Goal: Task Accomplishment & Management: Complete application form

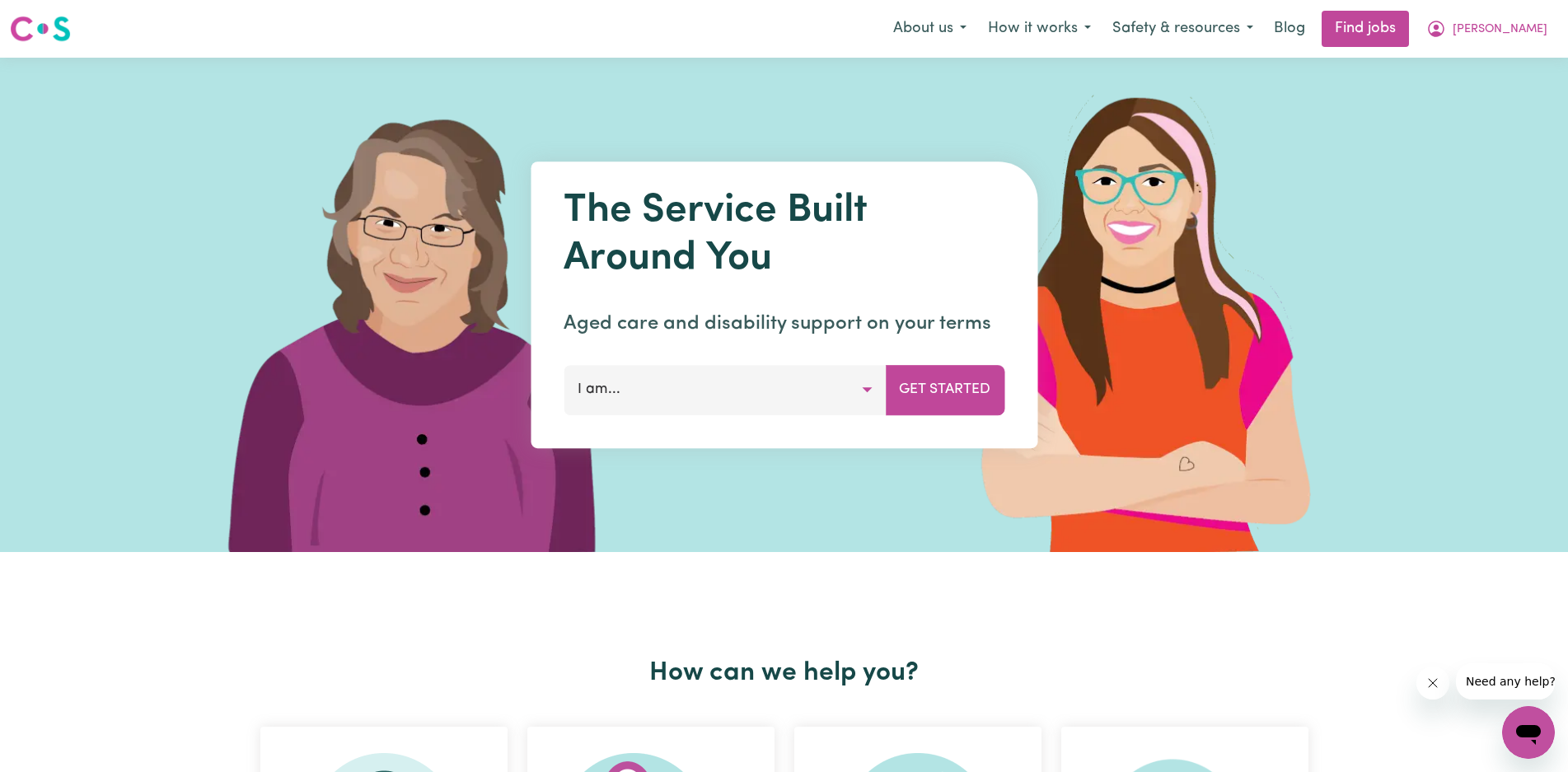
click at [863, 389] on button "I am..." at bounding box center [725, 389] width 322 height 49
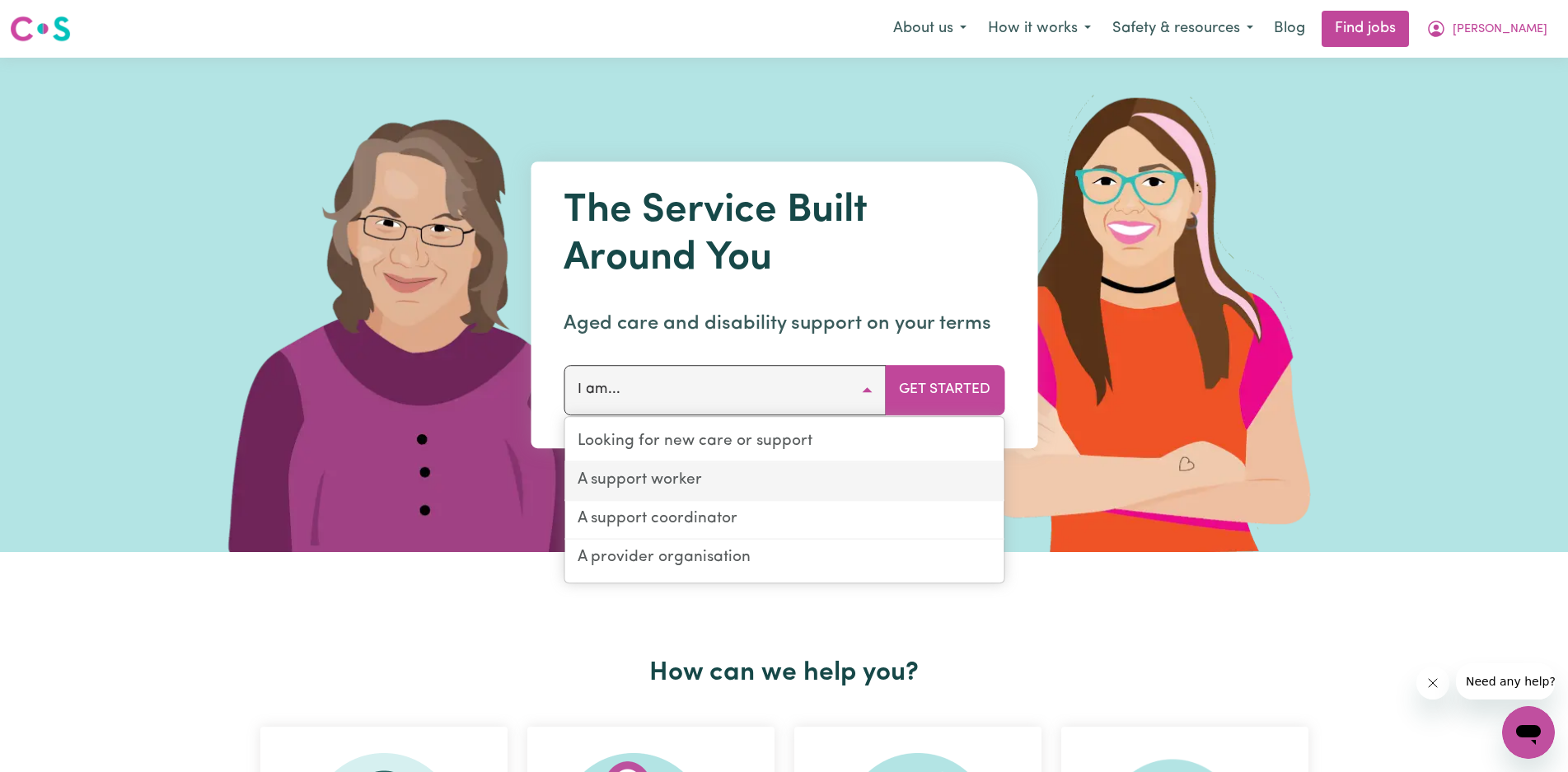
click at [781, 481] on link "A support worker" at bounding box center [784, 482] width 439 height 39
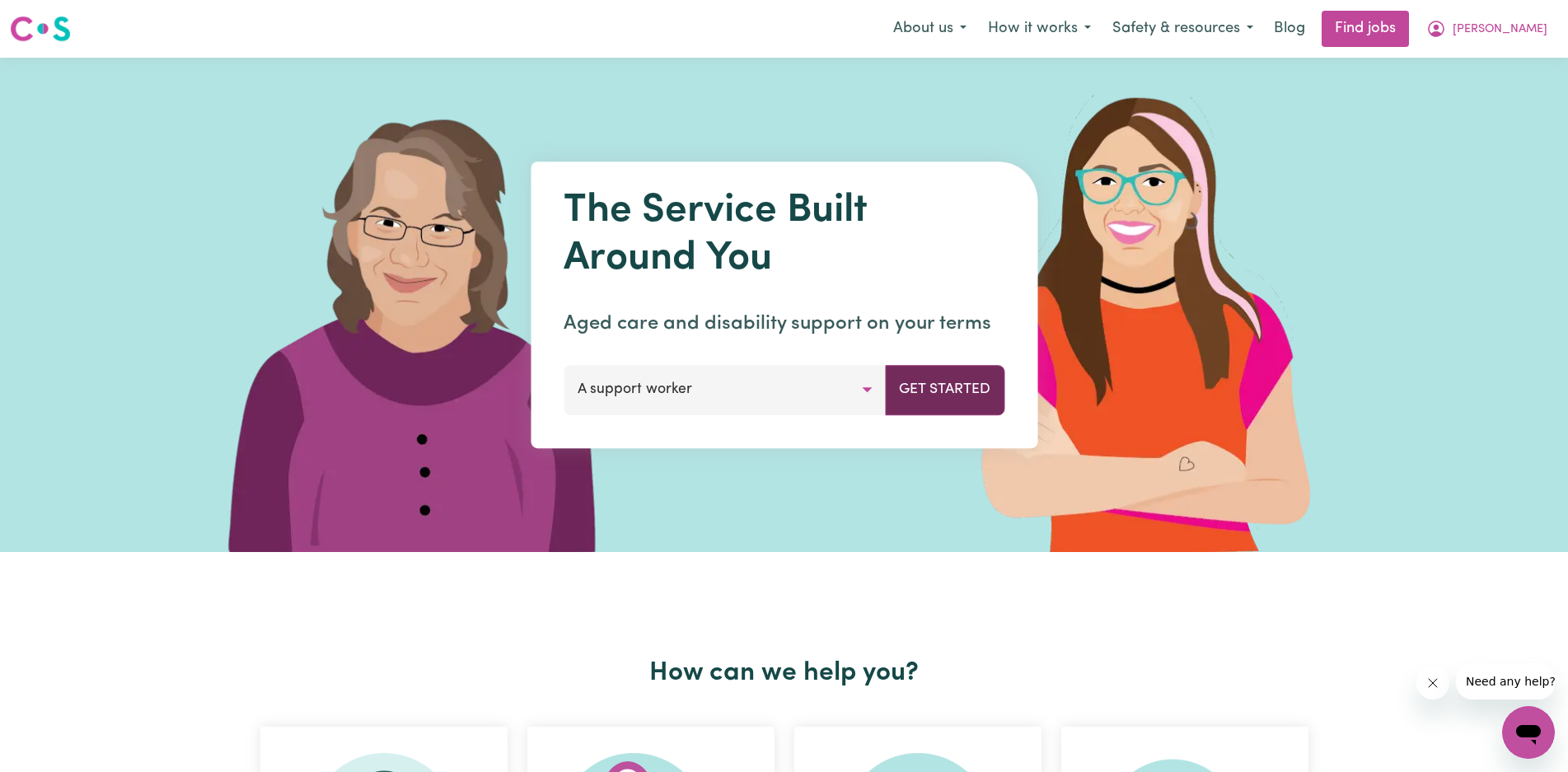
click at [940, 400] on button "Get Started" at bounding box center [944, 389] width 120 height 49
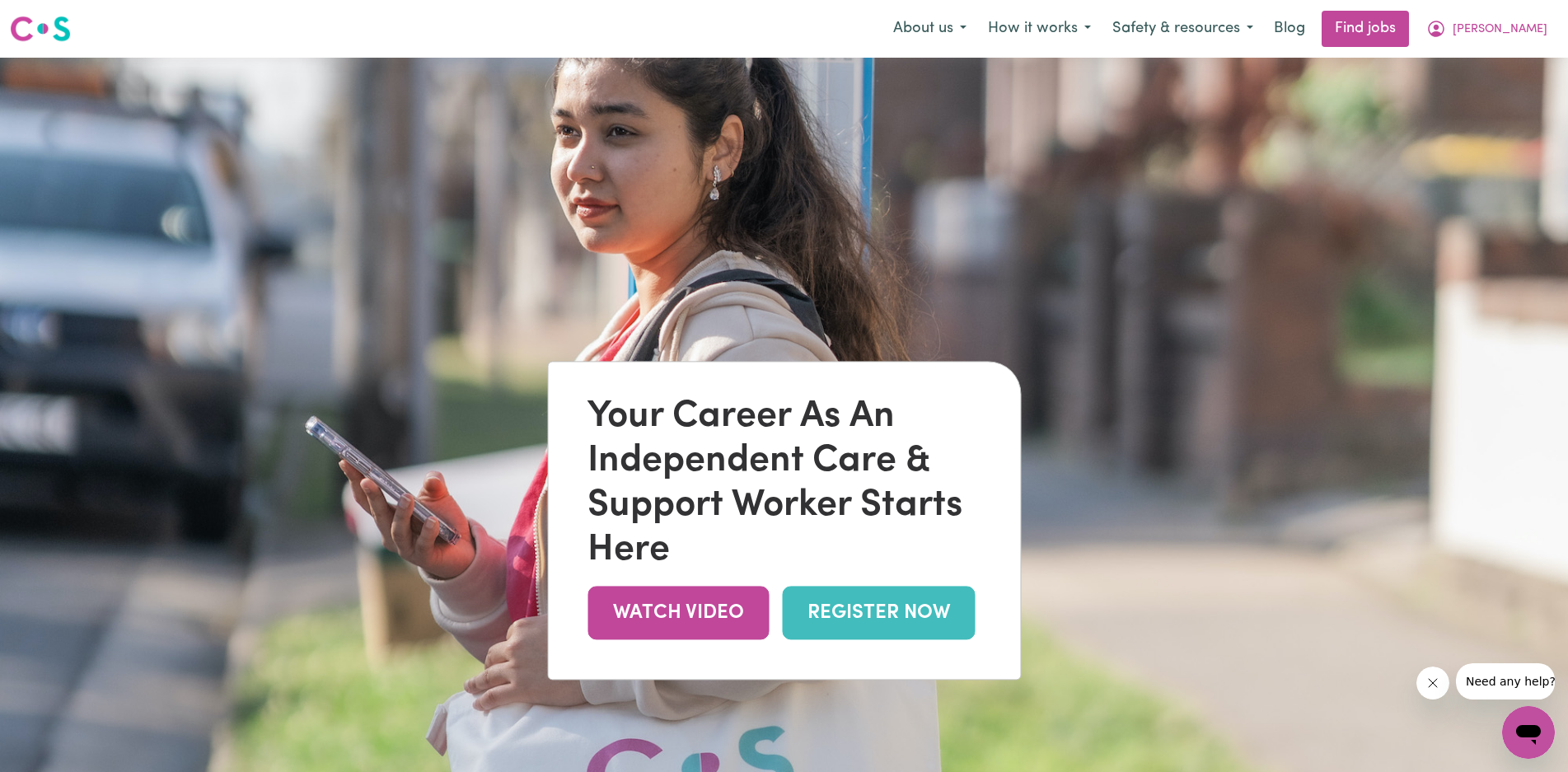
click at [903, 608] on link "REGISTER NOW" at bounding box center [878, 614] width 193 height 54
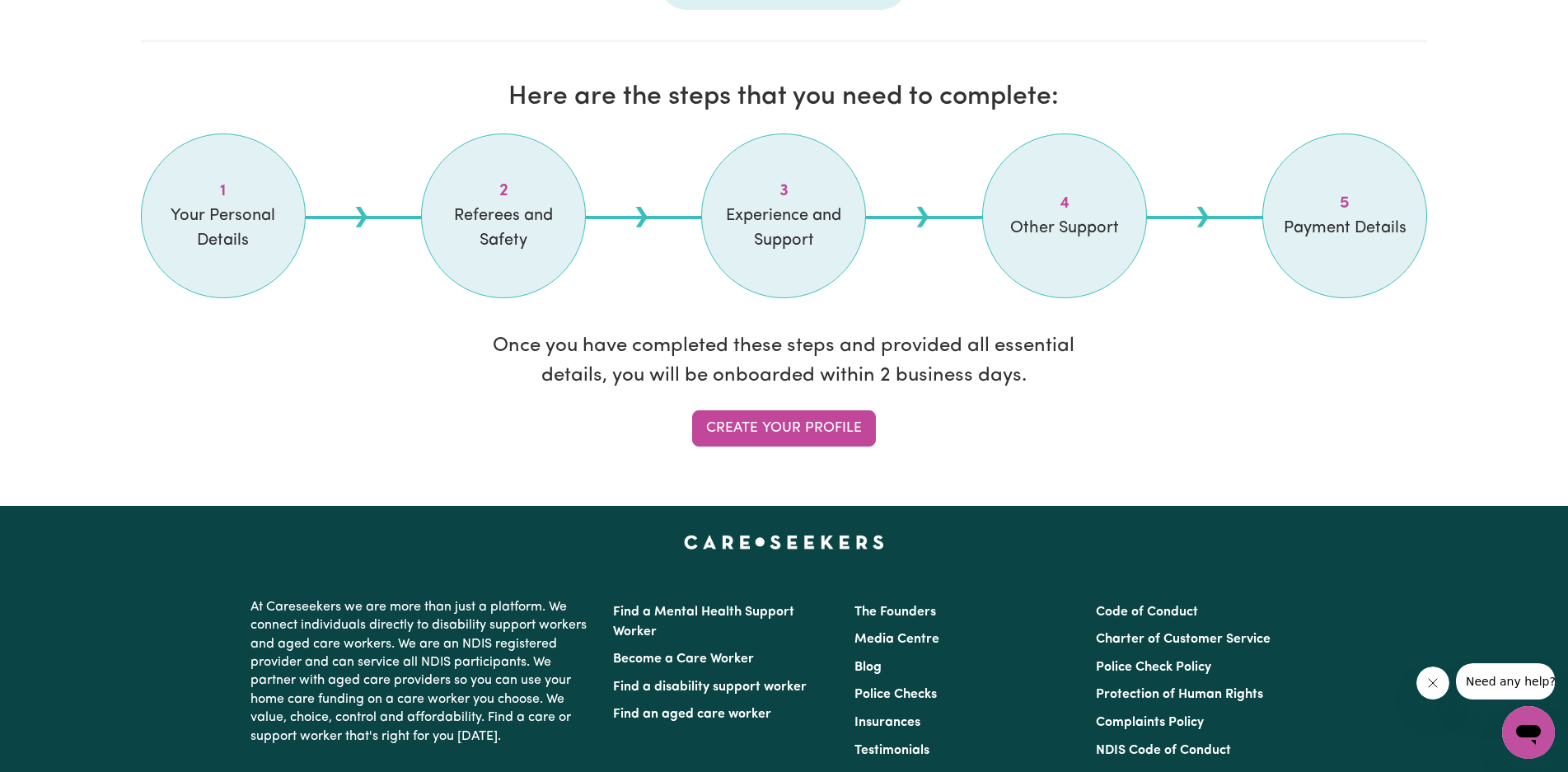
scroll to position [1319, 0]
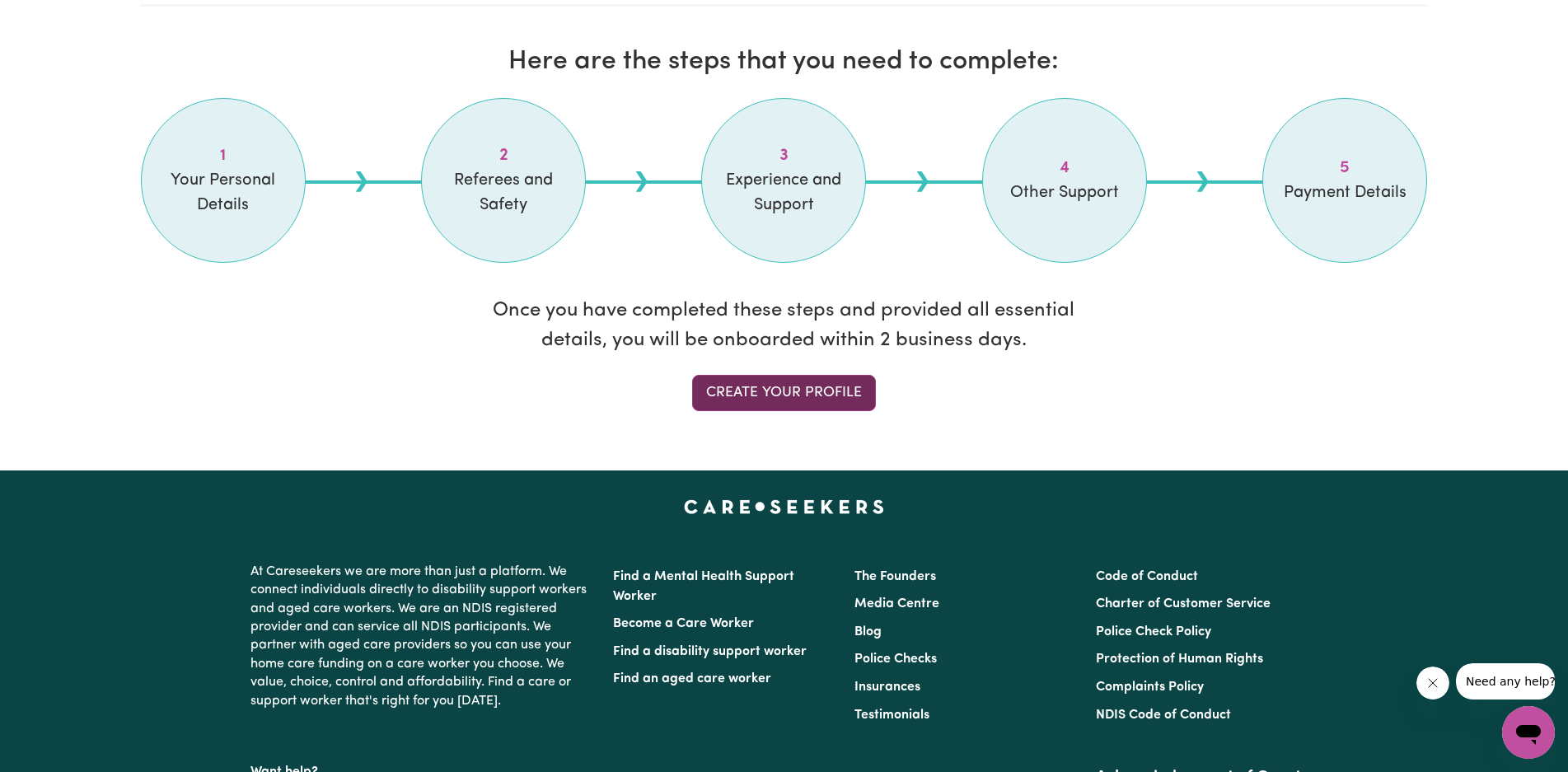
click at [811, 391] on link "Create your profile" at bounding box center [784, 393] width 184 height 36
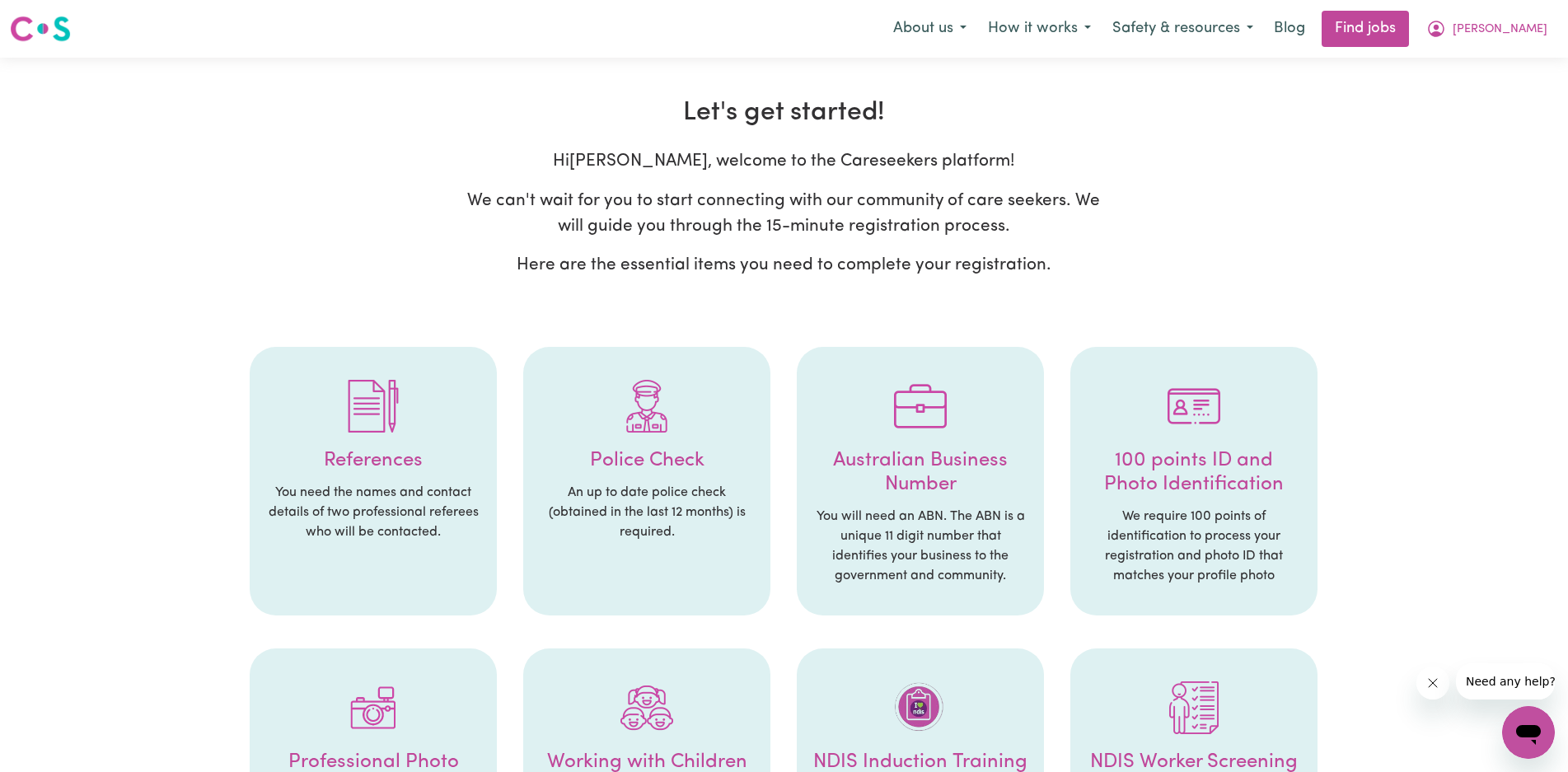
select select "[DEMOGRAPHIC_DATA]"
select select "[DEMOGRAPHIC_DATA] Citizen"
select select "Studying a healthcare related degree or qualification"
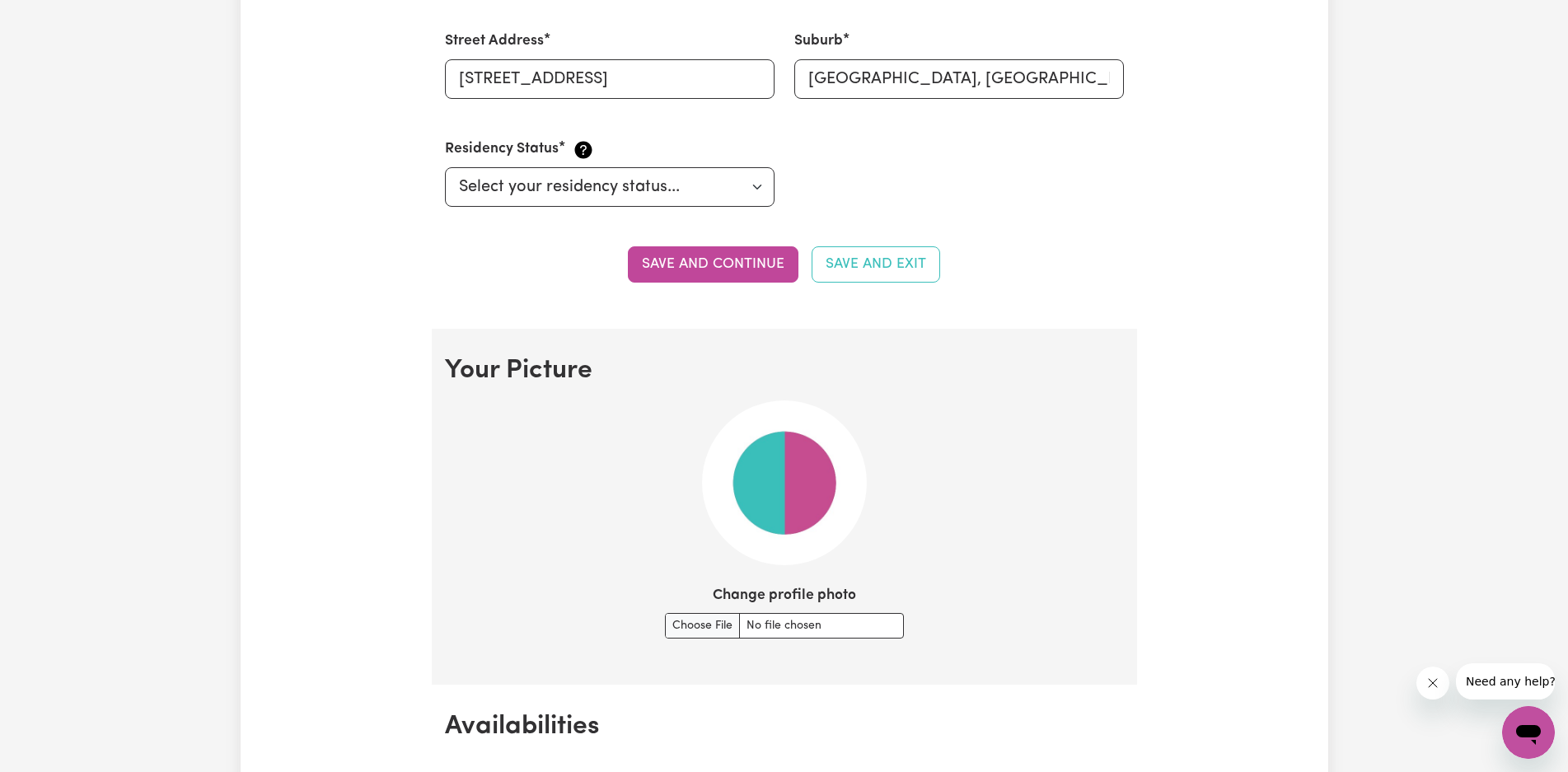
scroll to position [934, 0]
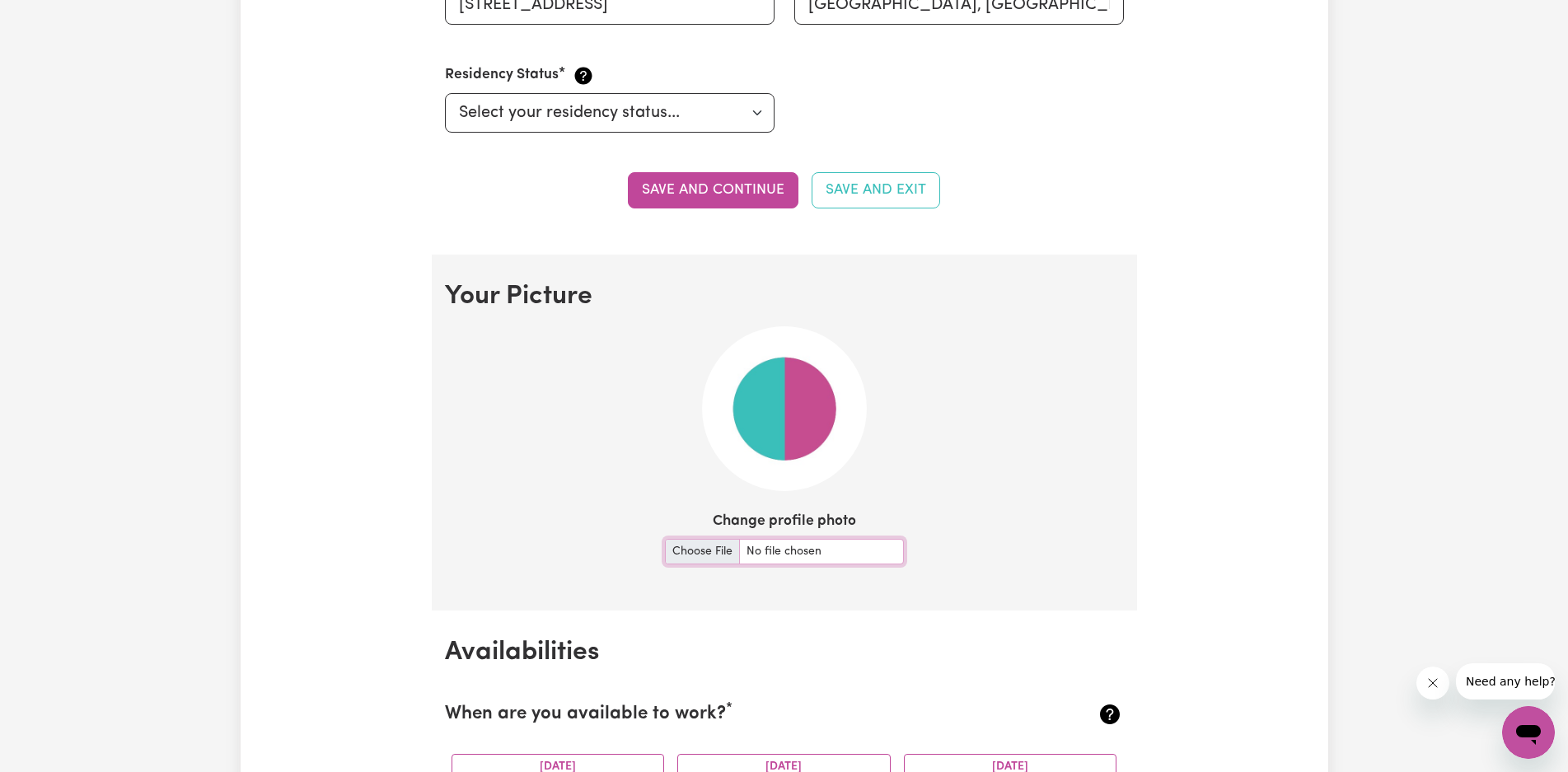
click at [695, 549] on input "Change profile photo" at bounding box center [785, 551] width 239 height 25
type input "C:\fakepath\LEAHS PHOTO.jpg"
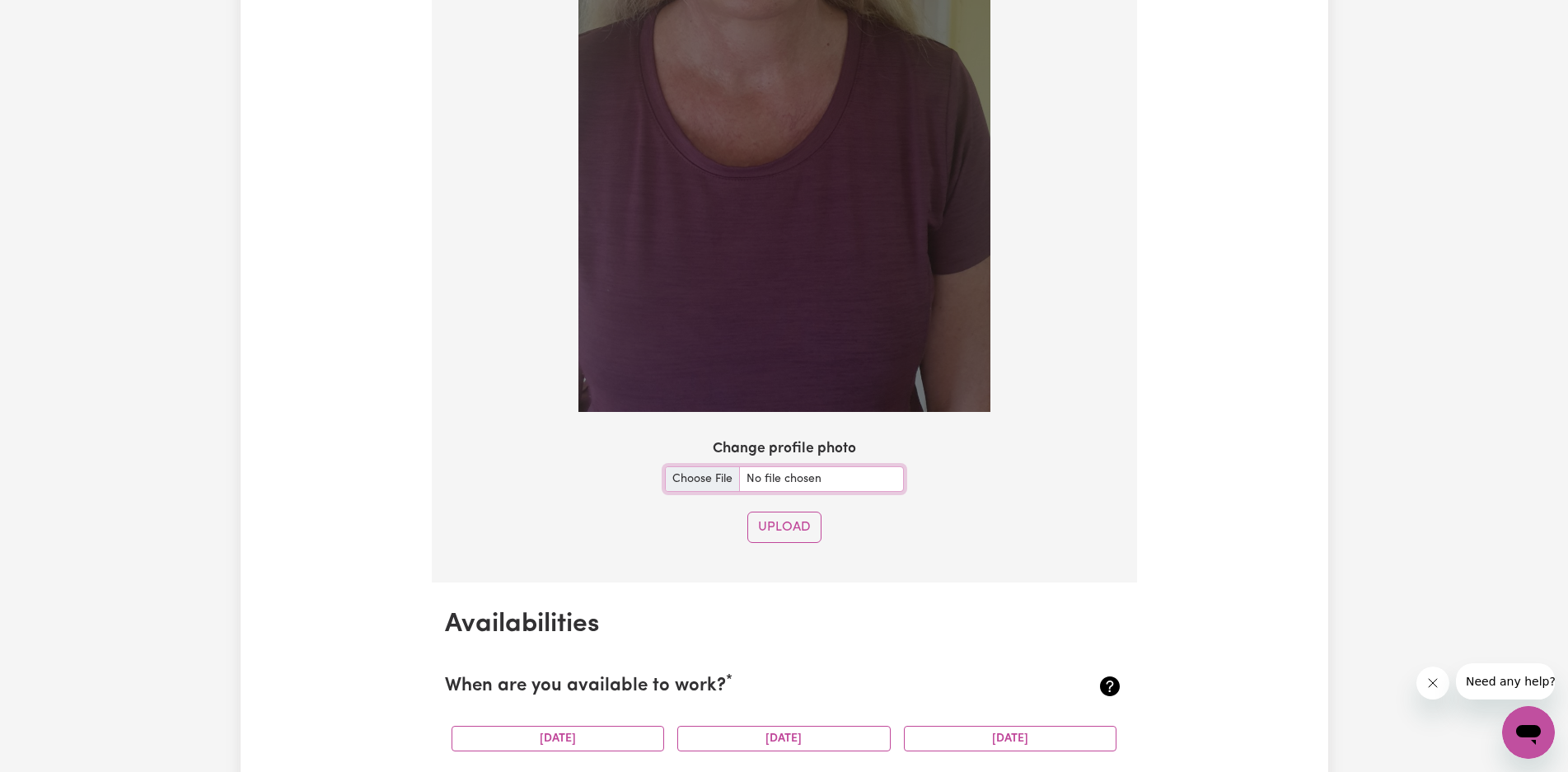
scroll to position [1704, 0]
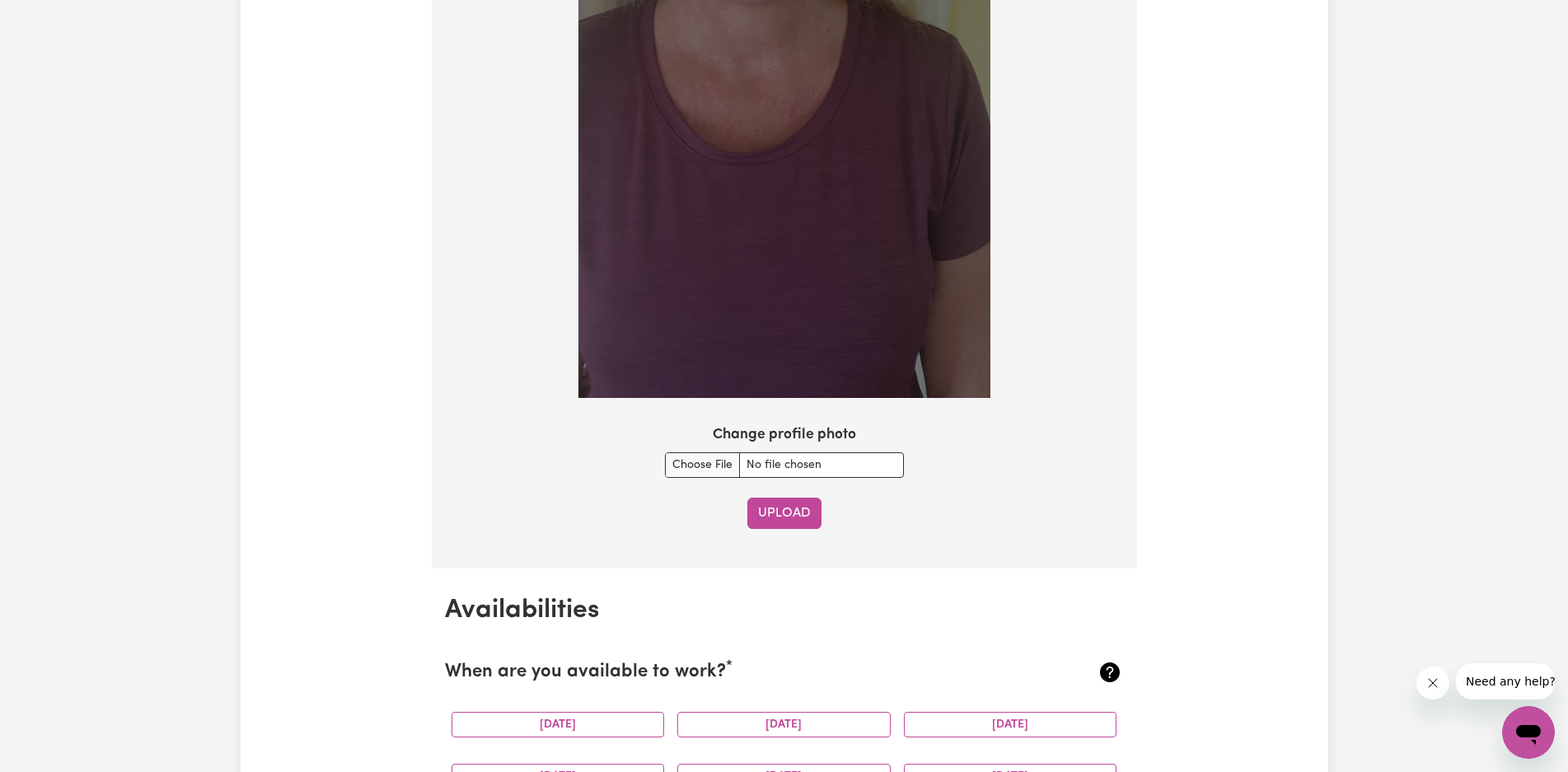
click at [775, 511] on button "Upload" at bounding box center [784, 513] width 74 height 31
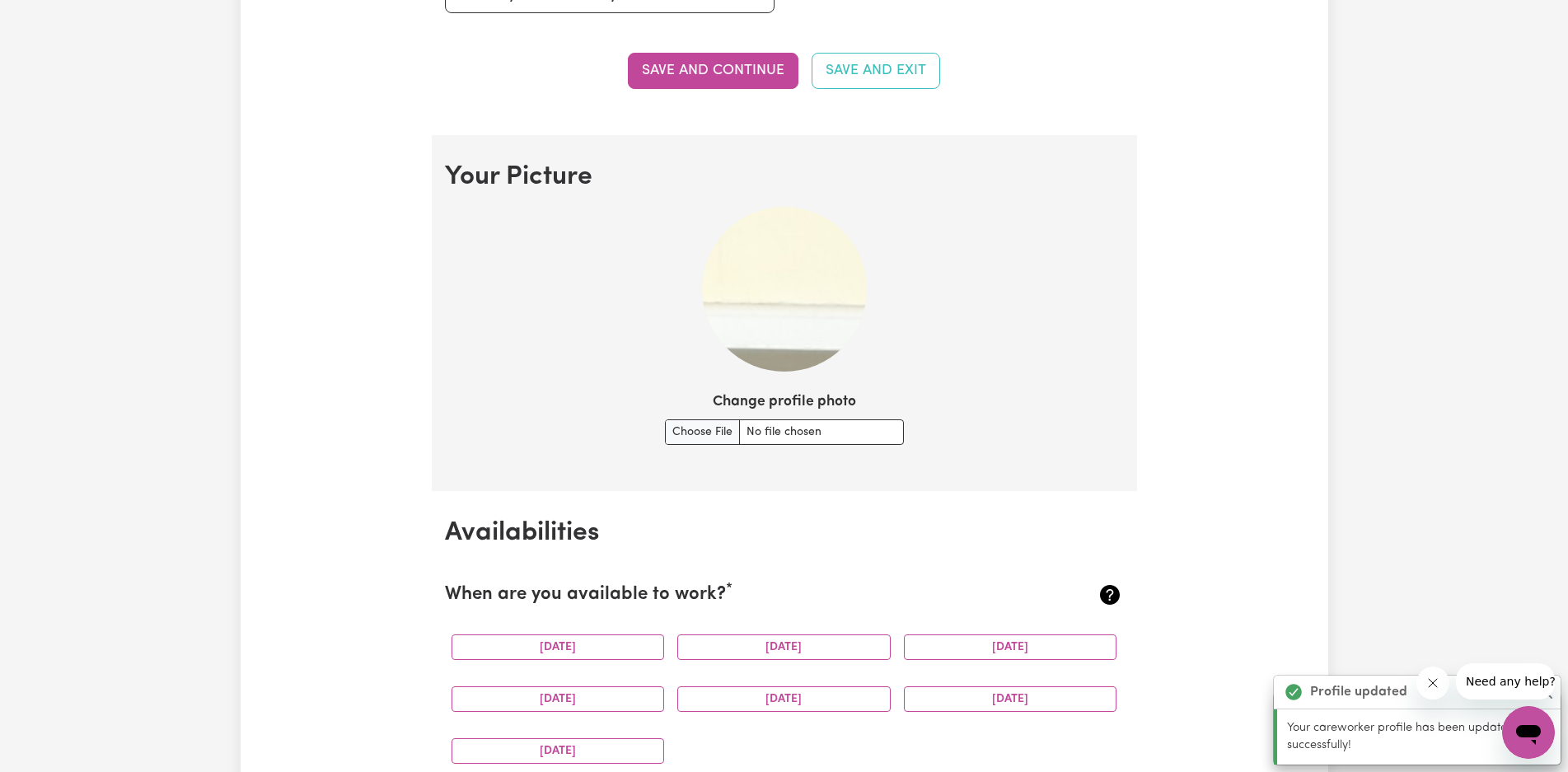
scroll to position [1049, 0]
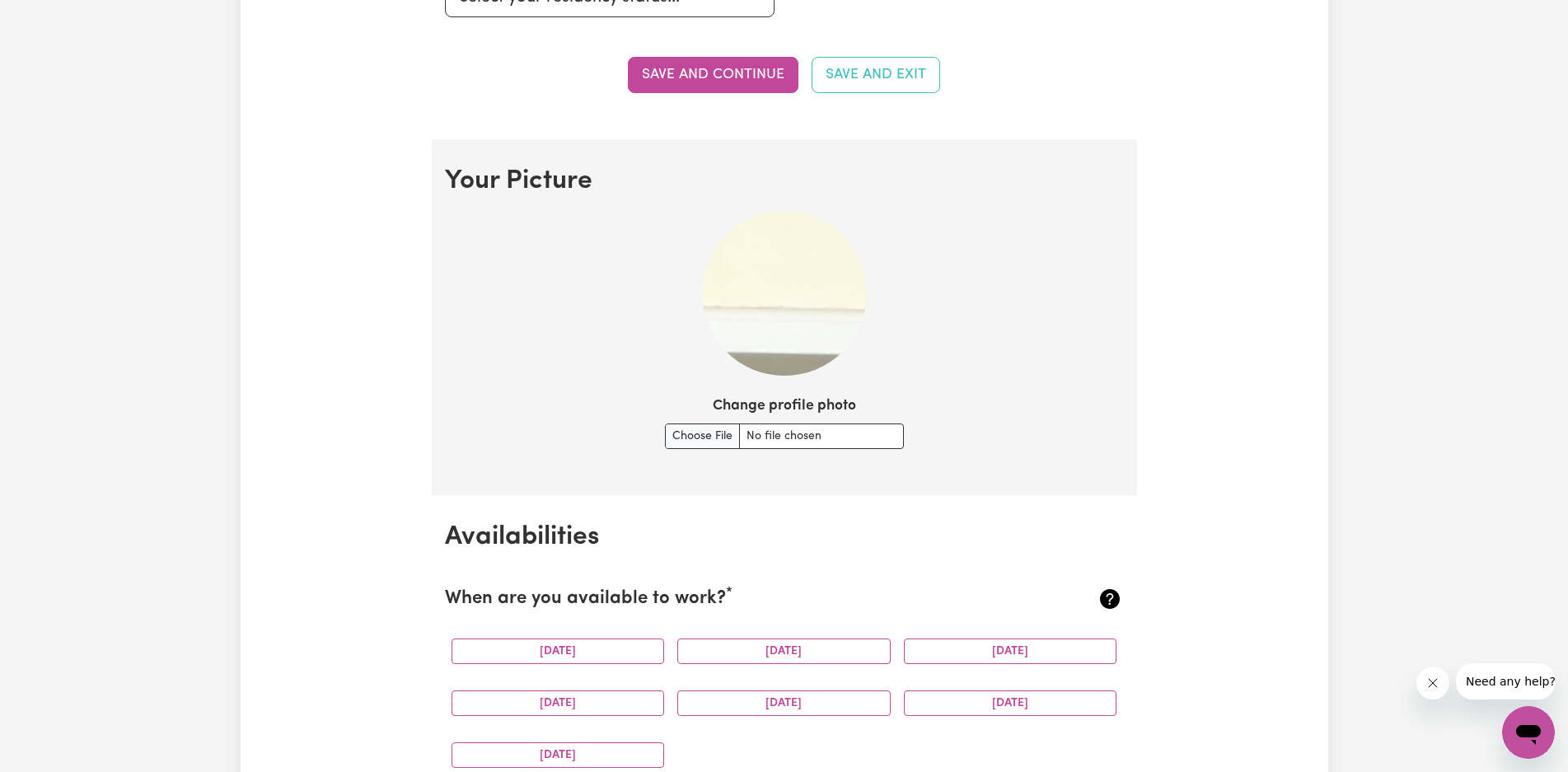
click at [805, 293] on img at bounding box center [784, 293] width 165 height 165
click at [667, 442] on input "Change profile photo" at bounding box center [785, 436] width 239 height 25
type input "C:\fakepath\LEAHS PHOTO.jpg"
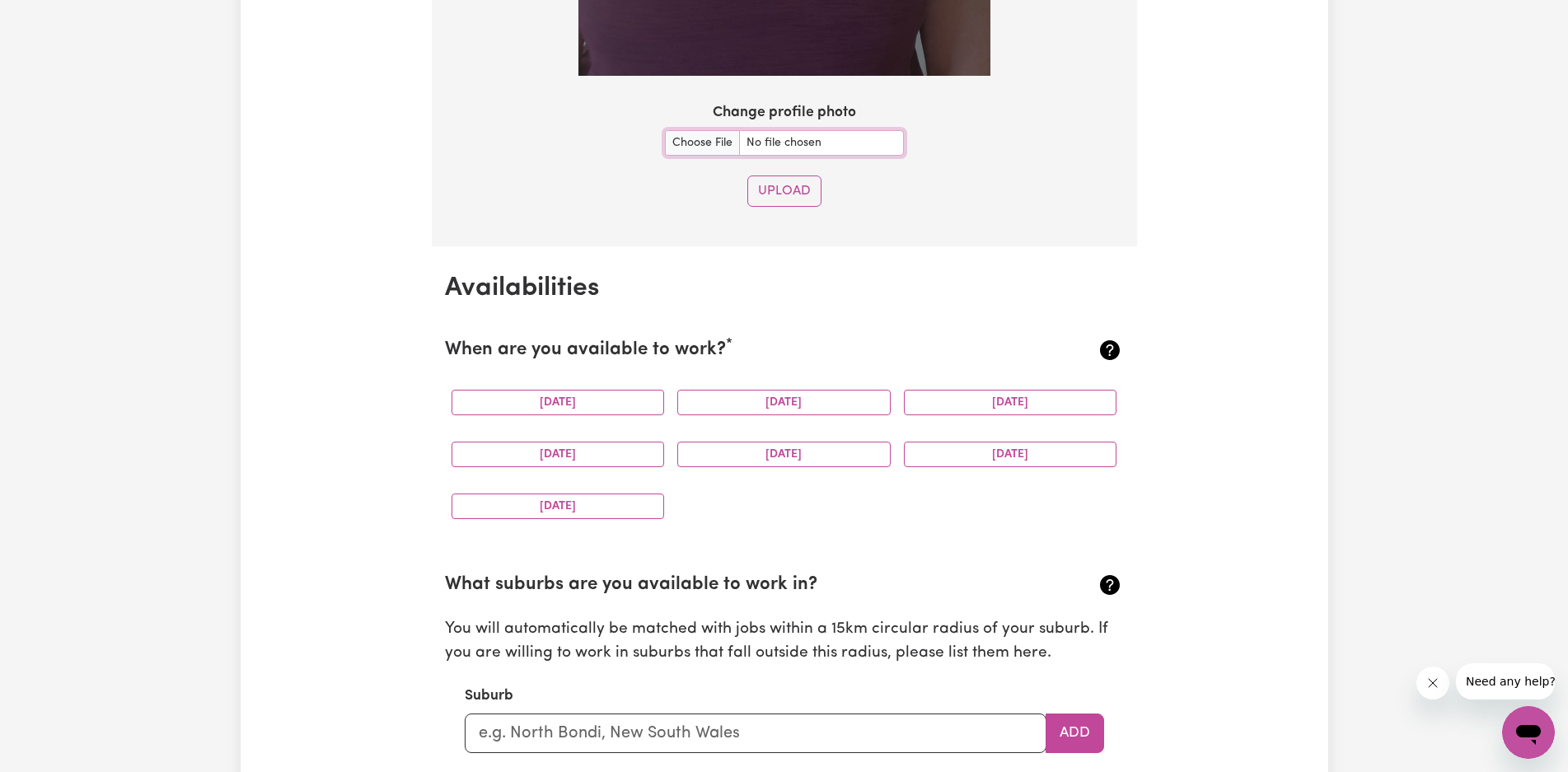
scroll to position [2094, 0]
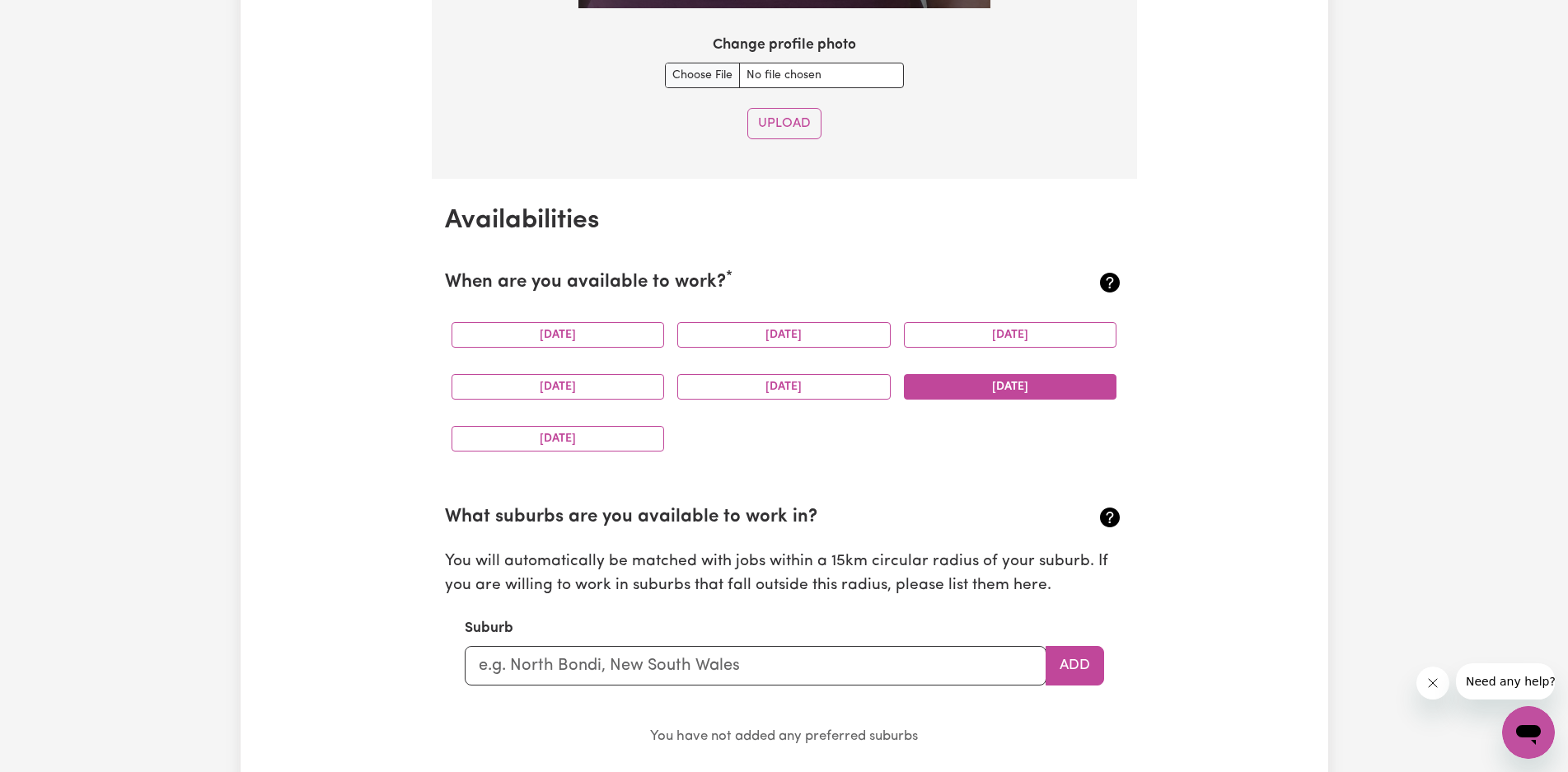
click at [961, 385] on button "[DATE]" at bounding box center [1010, 386] width 214 height 25
click at [644, 439] on button "[DATE]" at bounding box center [558, 438] width 214 height 25
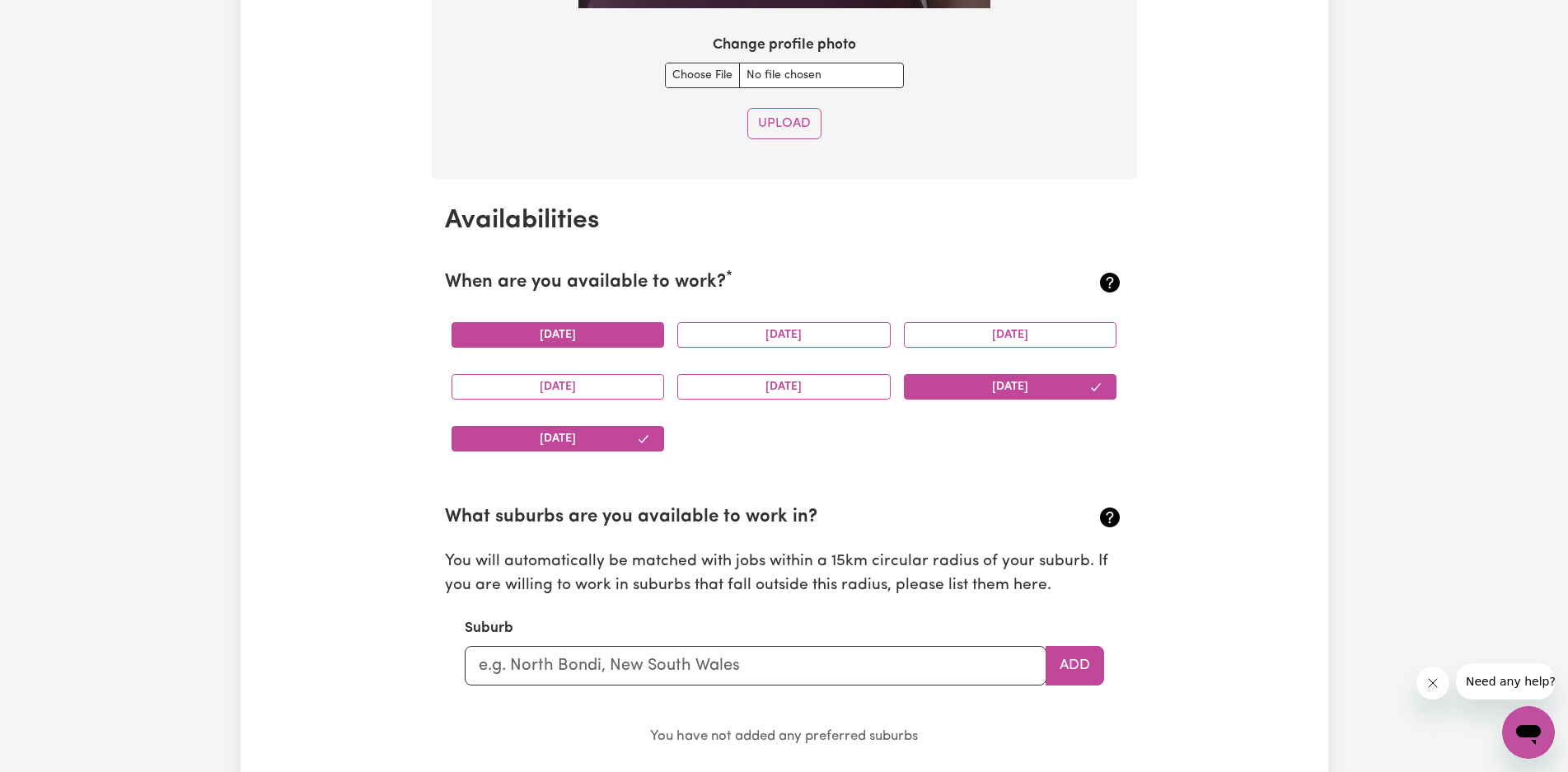
drag, startPoint x: 631, startPoint y: 339, endPoint x: 647, endPoint y: 397, distance: 60.2
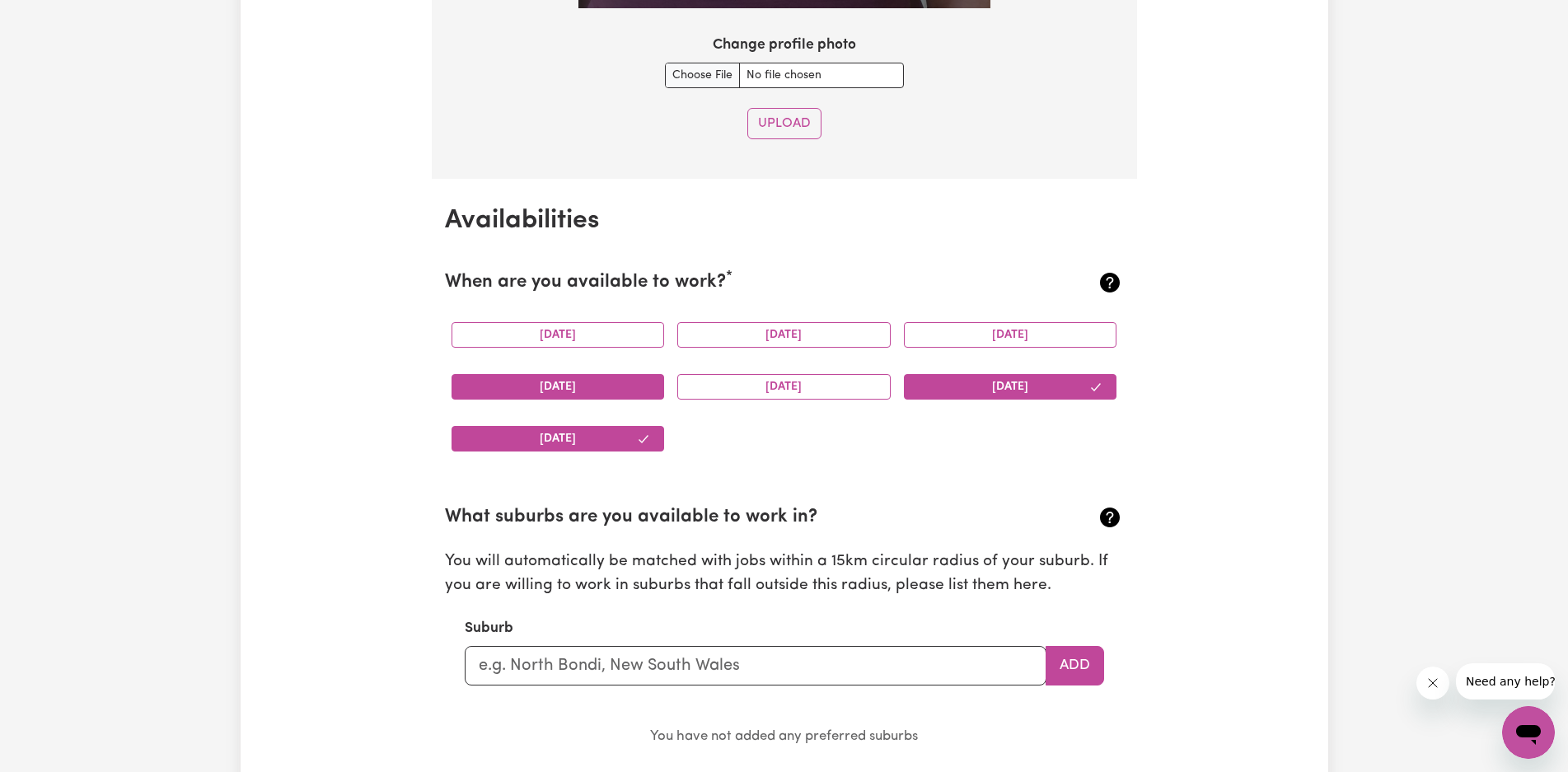
click at [632, 339] on button "[DATE]" at bounding box center [558, 335] width 214 height 25
click at [657, 386] on button "[DATE]" at bounding box center [558, 386] width 214 height 25
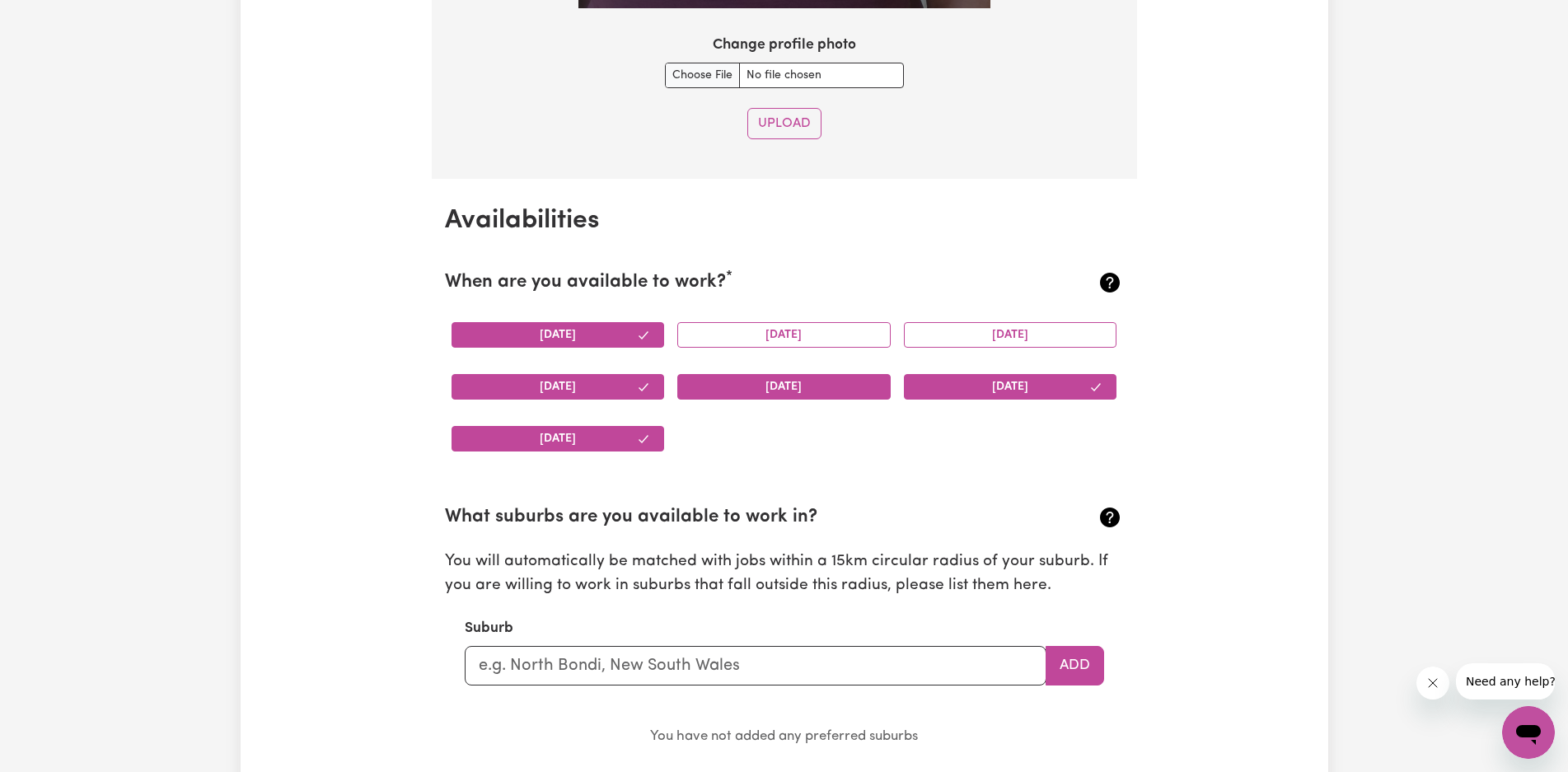
click at [741, 388] on button "[DATE]" at bounding box center [784, 386] width 214 height 25
click at [741, 334] on button "[DATE]" at bounding box center [784, 335] width 214 height 25
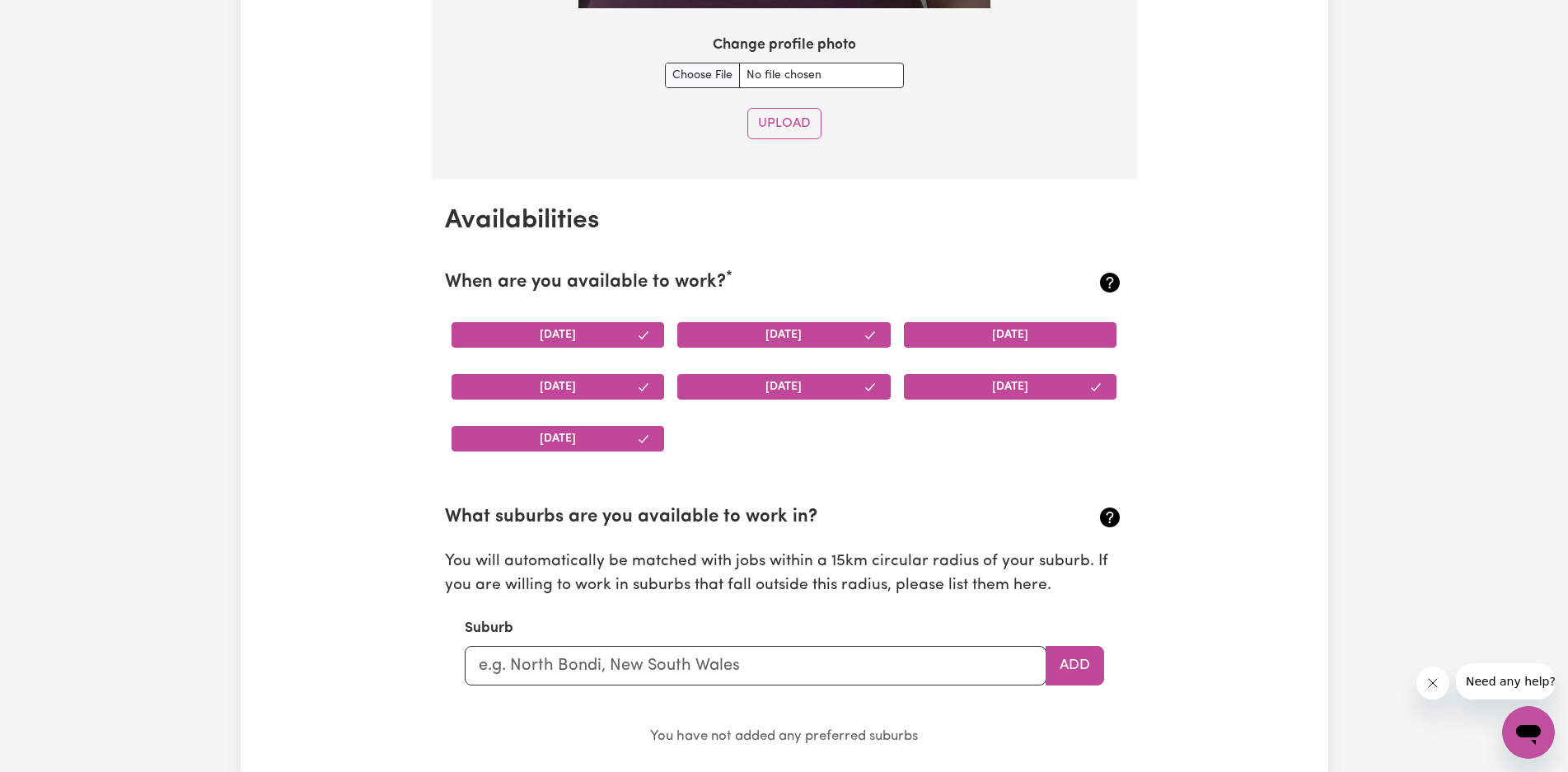
click at [934, 335] on button "[DATE]" at bounding box center [1010, 335] width 214 height 25
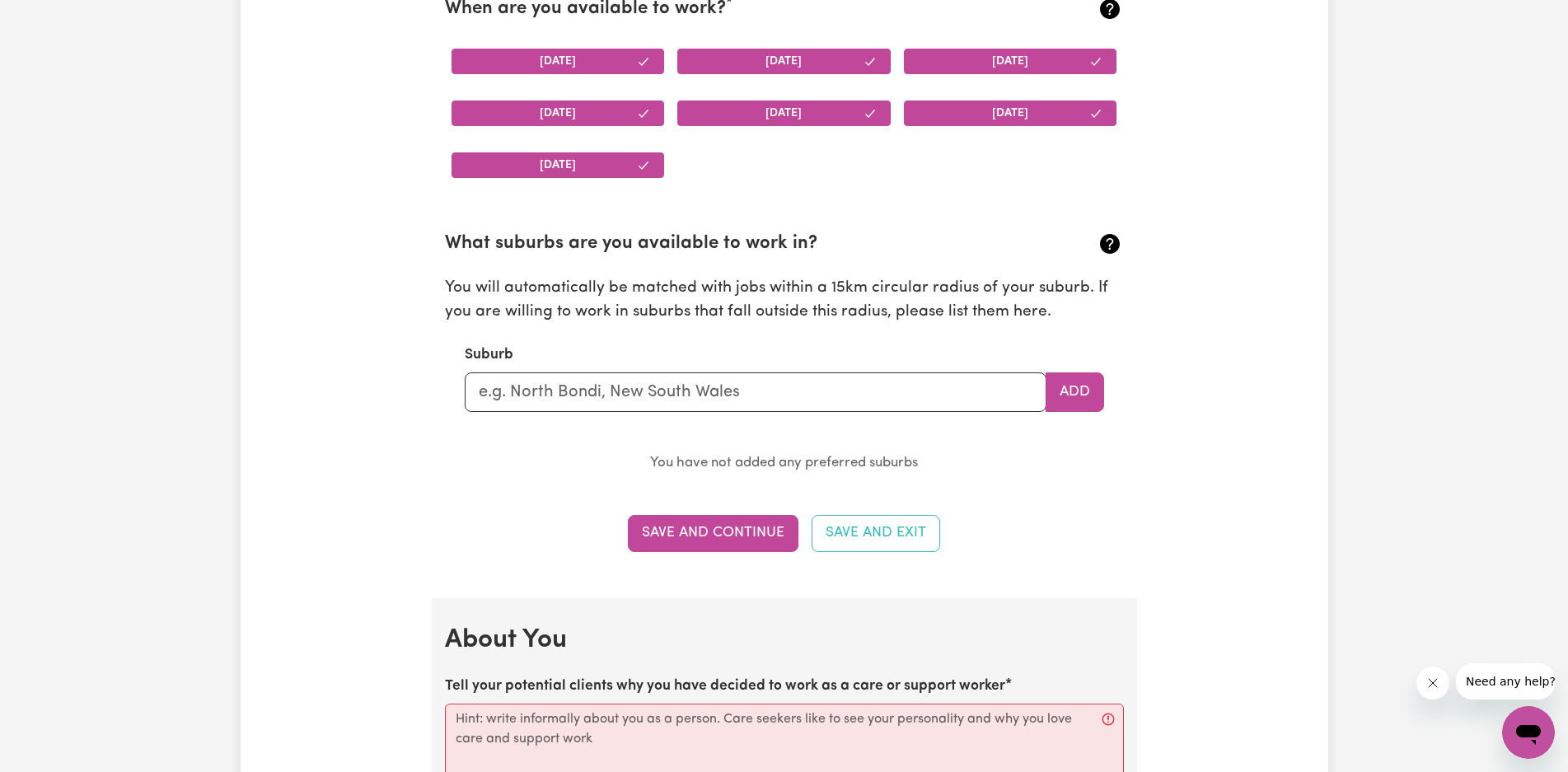
scroll to position [2369, 0]
click at [671, 394] on input "text" at bounding box center [755, 391] width 581 height 40
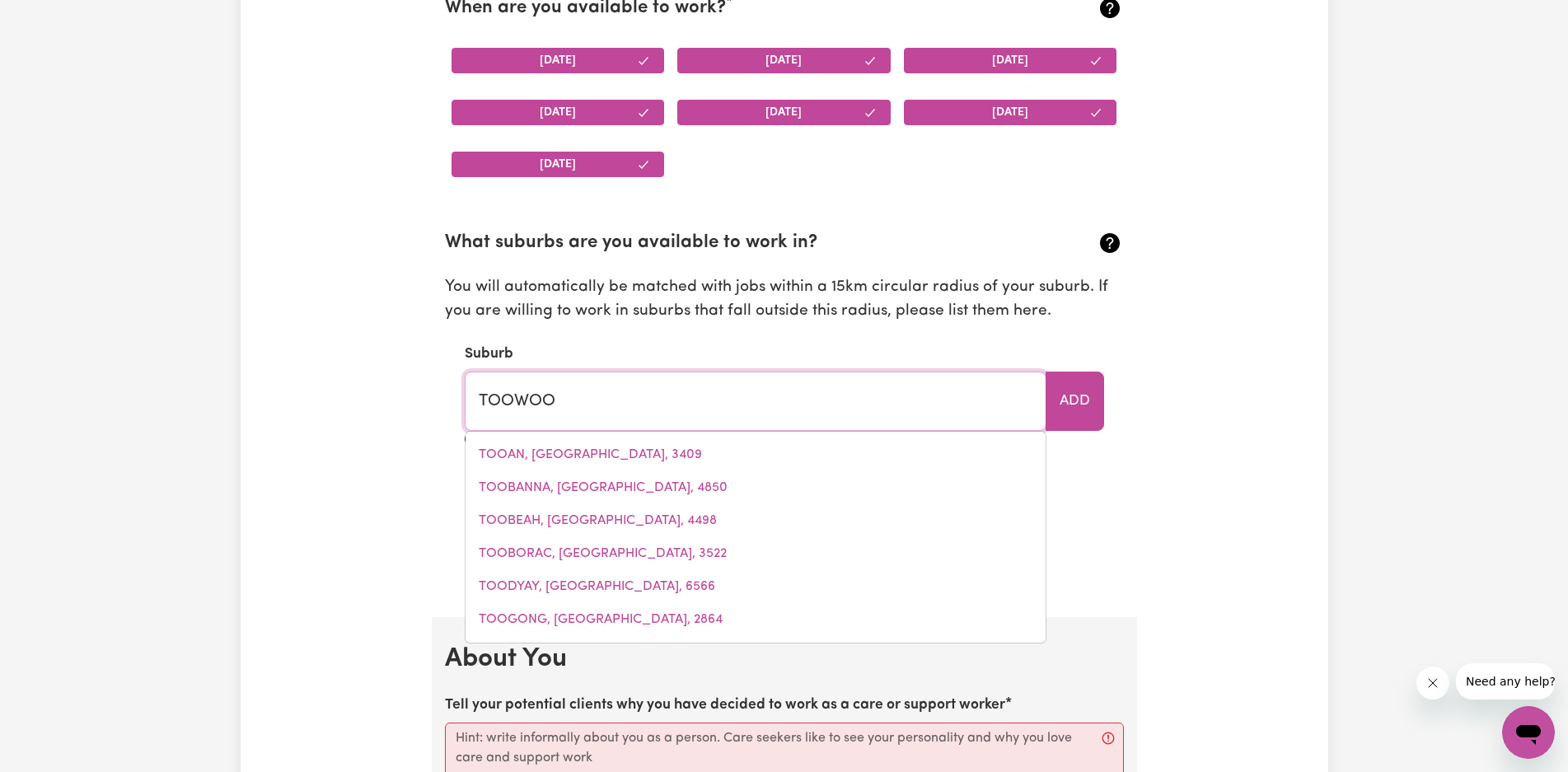
type input "TOOWOOM"
type input "TOOWOOMBA, [GEOGRAPHIC_DATA], 4350"
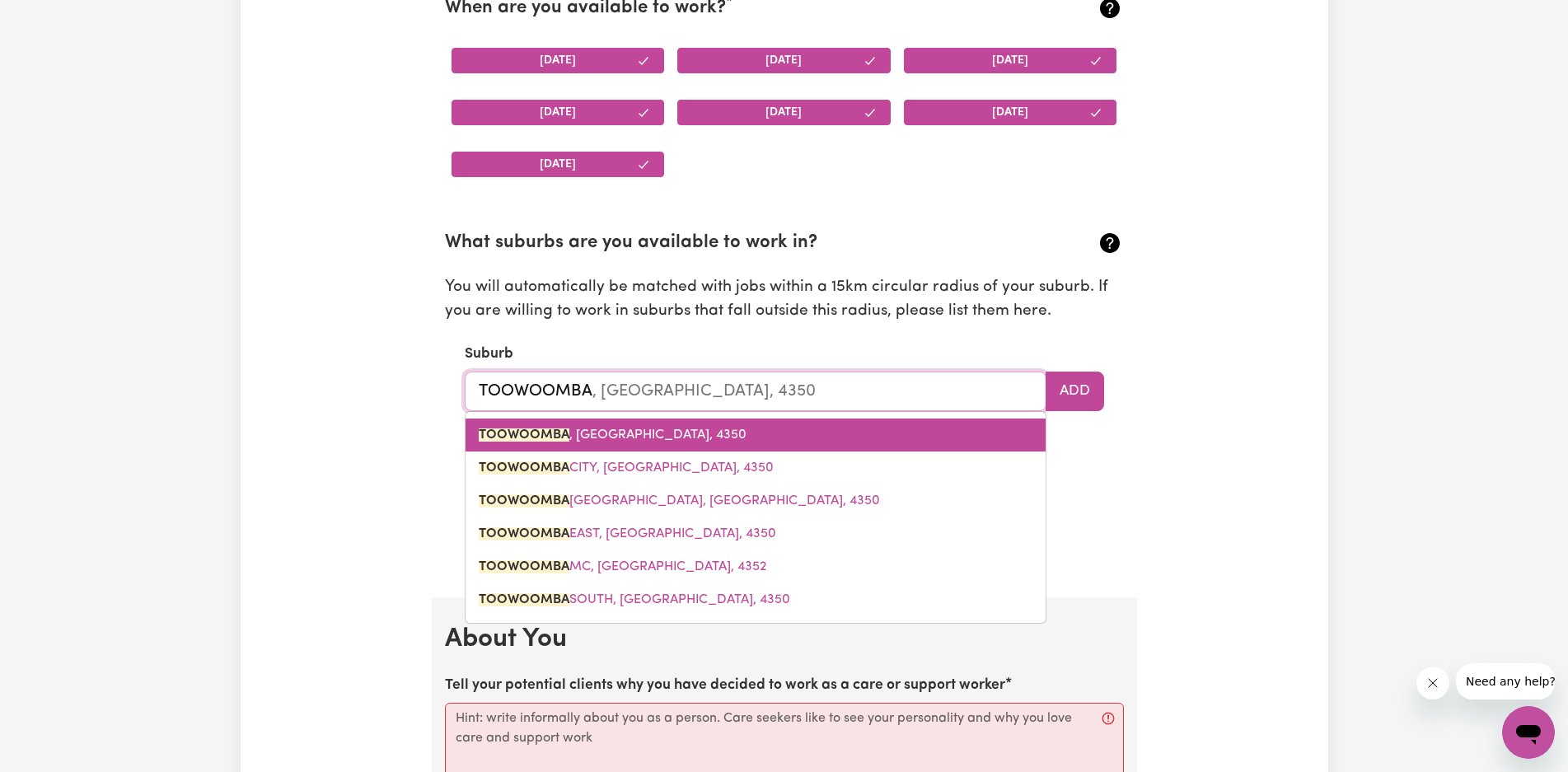
click at [606, 429] on span "TOOWOOMBA , [GEOGRAPHIC_DATA], 4350" at bounding box center [612, 435] width 268 height 13
type input "TOOWOOMBA, [GEOGRAPHIC_DATA], 4350"
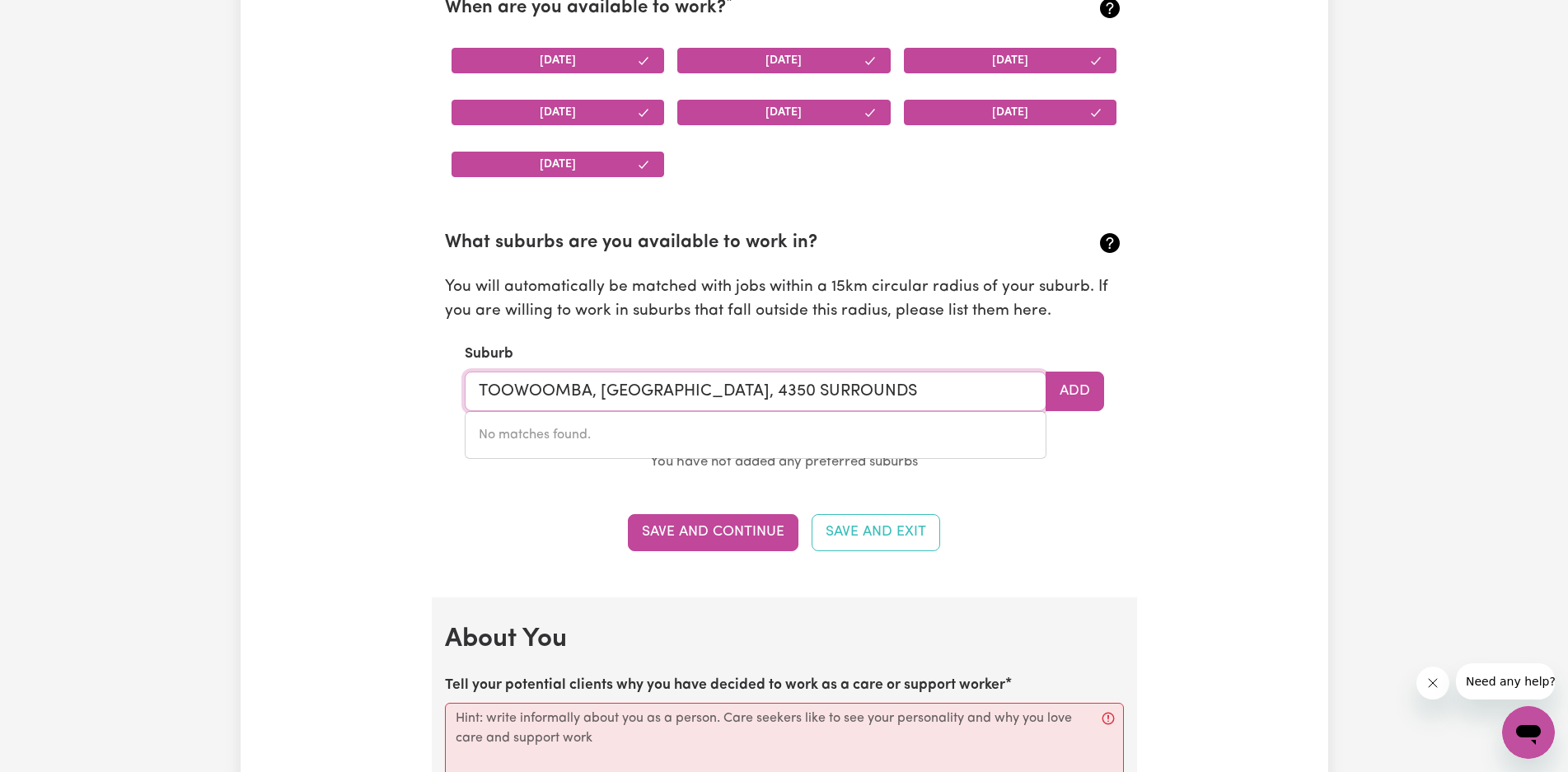
click at [734, 389] on input "TOOWOOMBA, [GEOGRAPHIC_DATA], 4350 SURROUNDS" at bounding box center [755, 391] width 581 height 40
click at [946, 398] on input "TOOWOOMBA, [GEOGRAPHIC_DATA], 4350 & SURROUNDS" at bounding box center [755, 391] width 581 height 40
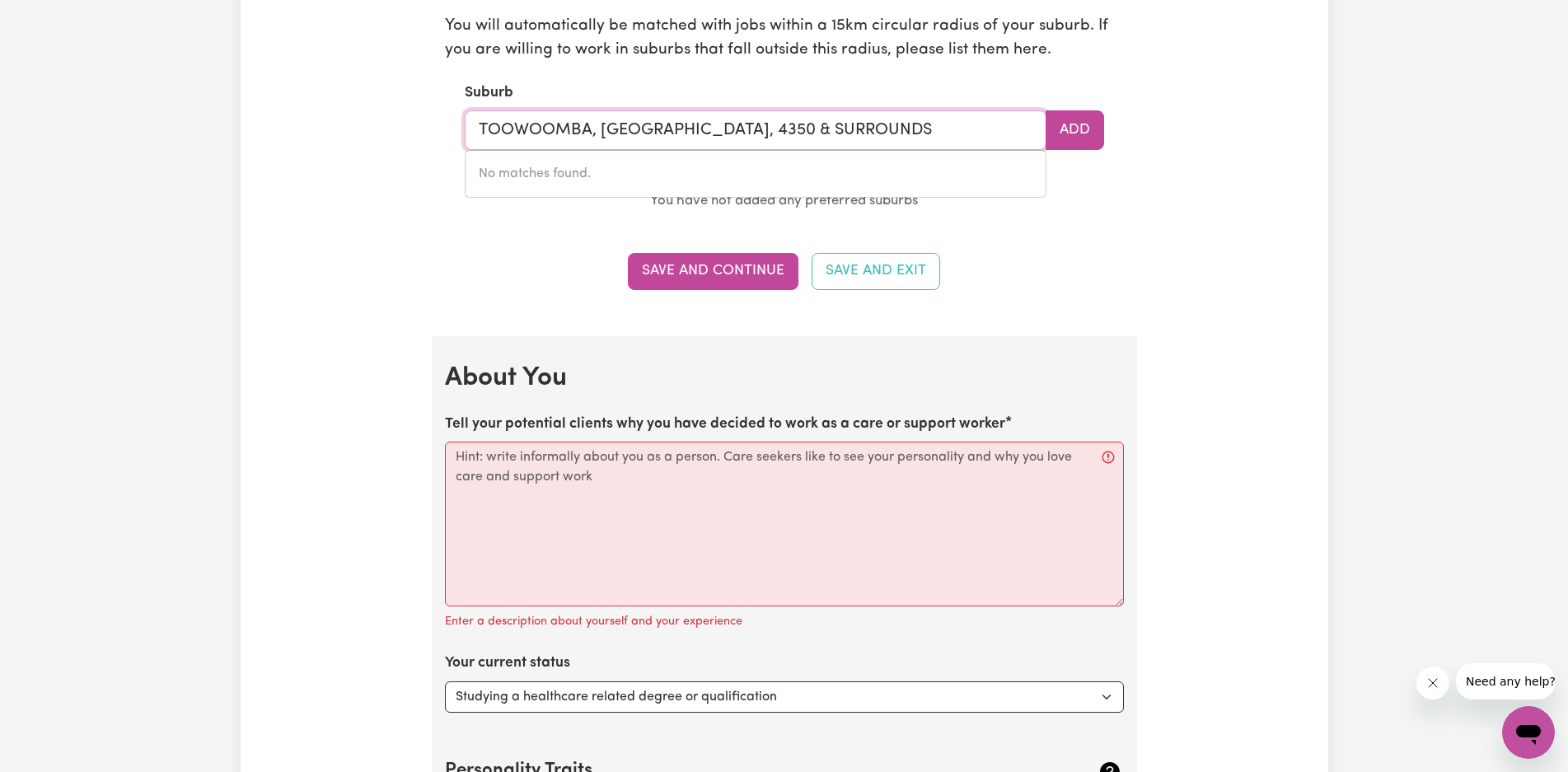
scroll to position [2643, 0]
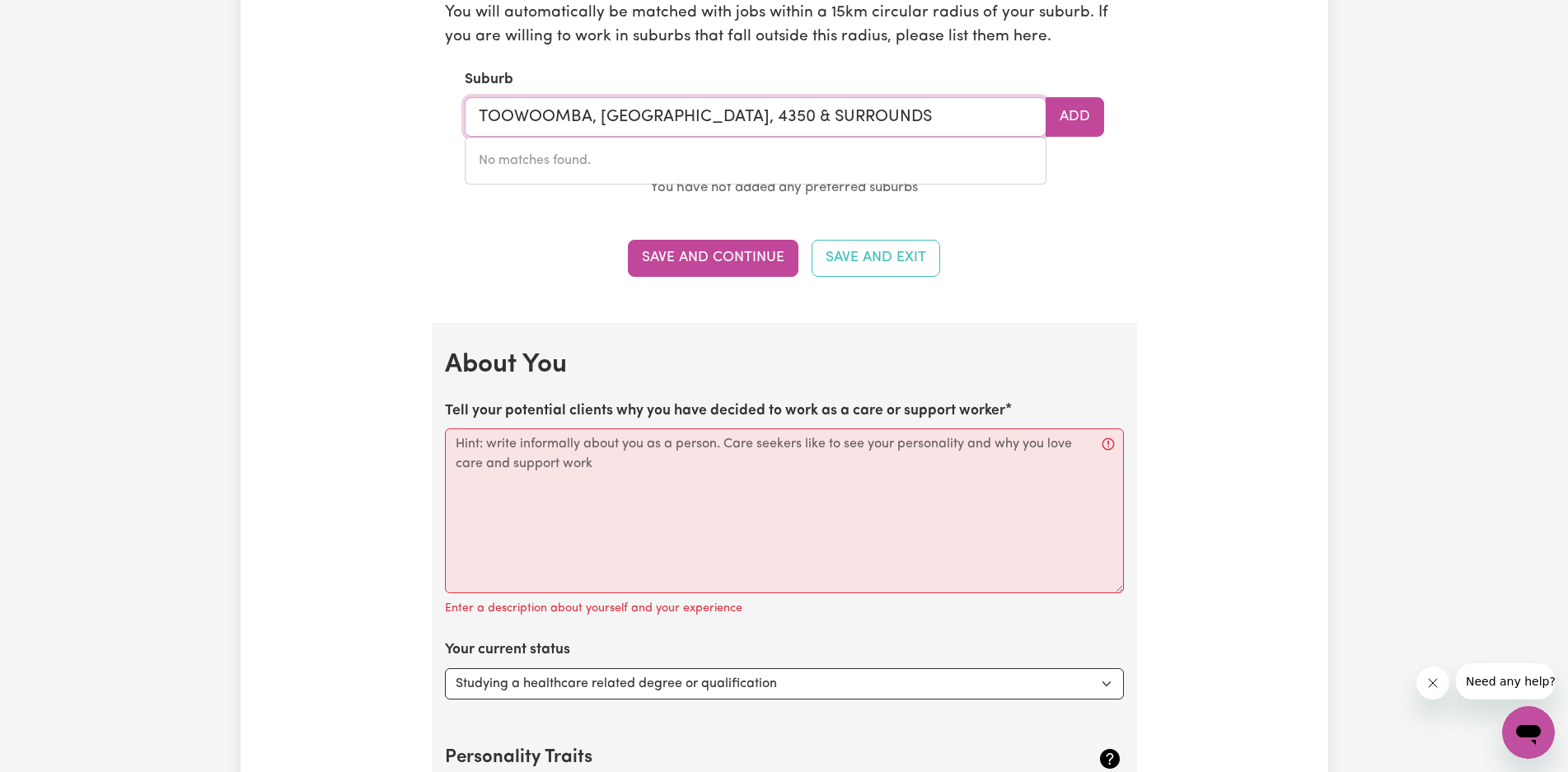
type input "TOOWOOMBA, [GEOGRAPHIC_DATA], 4350 & SURROUNDS"
click at [615, 465] on textarea "Tell your potential clients why you have decided to work as a care or support w…" at bounding box center [784, 511] width 679 height 165
click at [738, 261] on button "Save and Continue" at bounding box center [712, 257] width 171 height 36
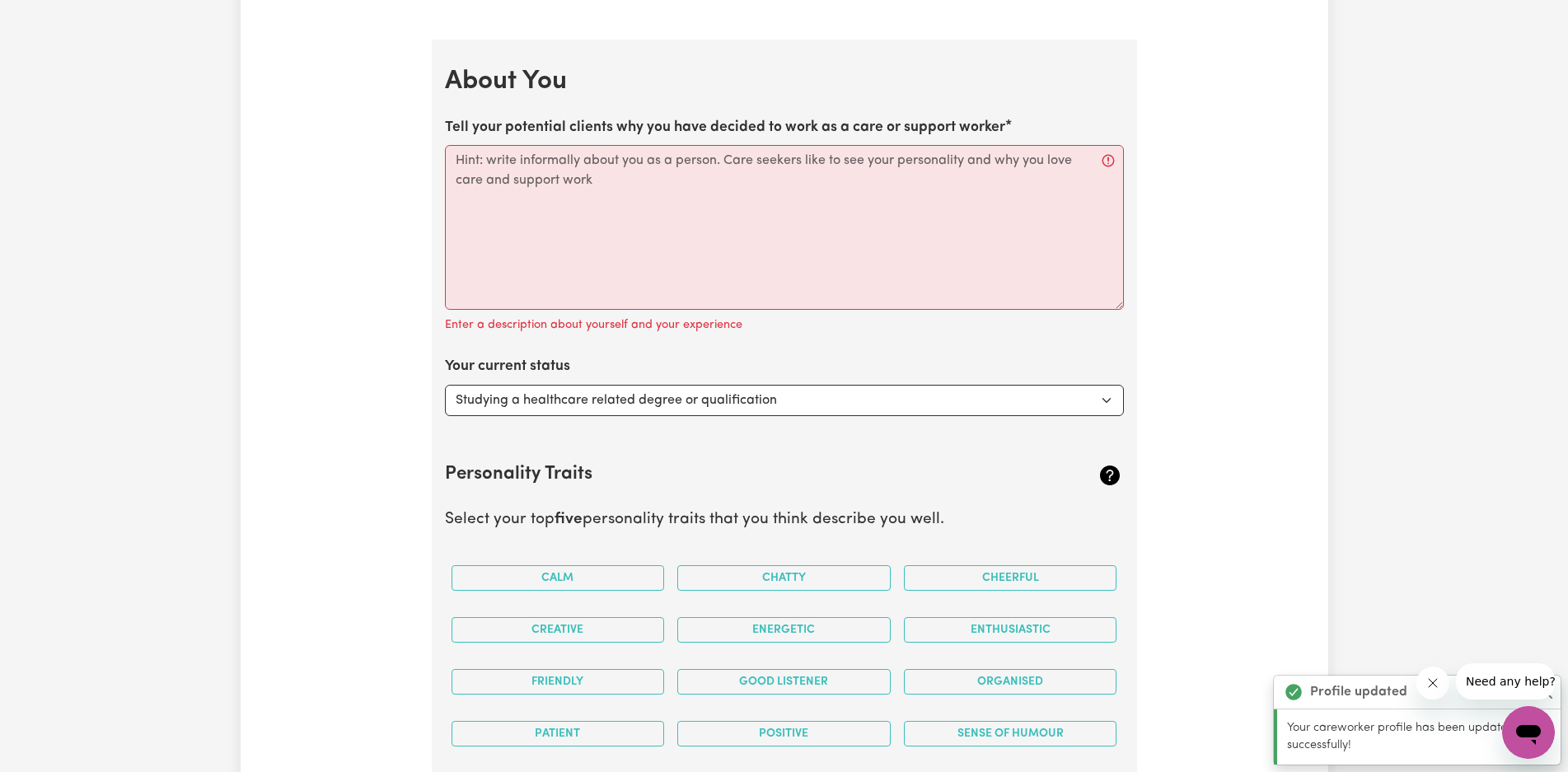
scroll to position [2964, 0]
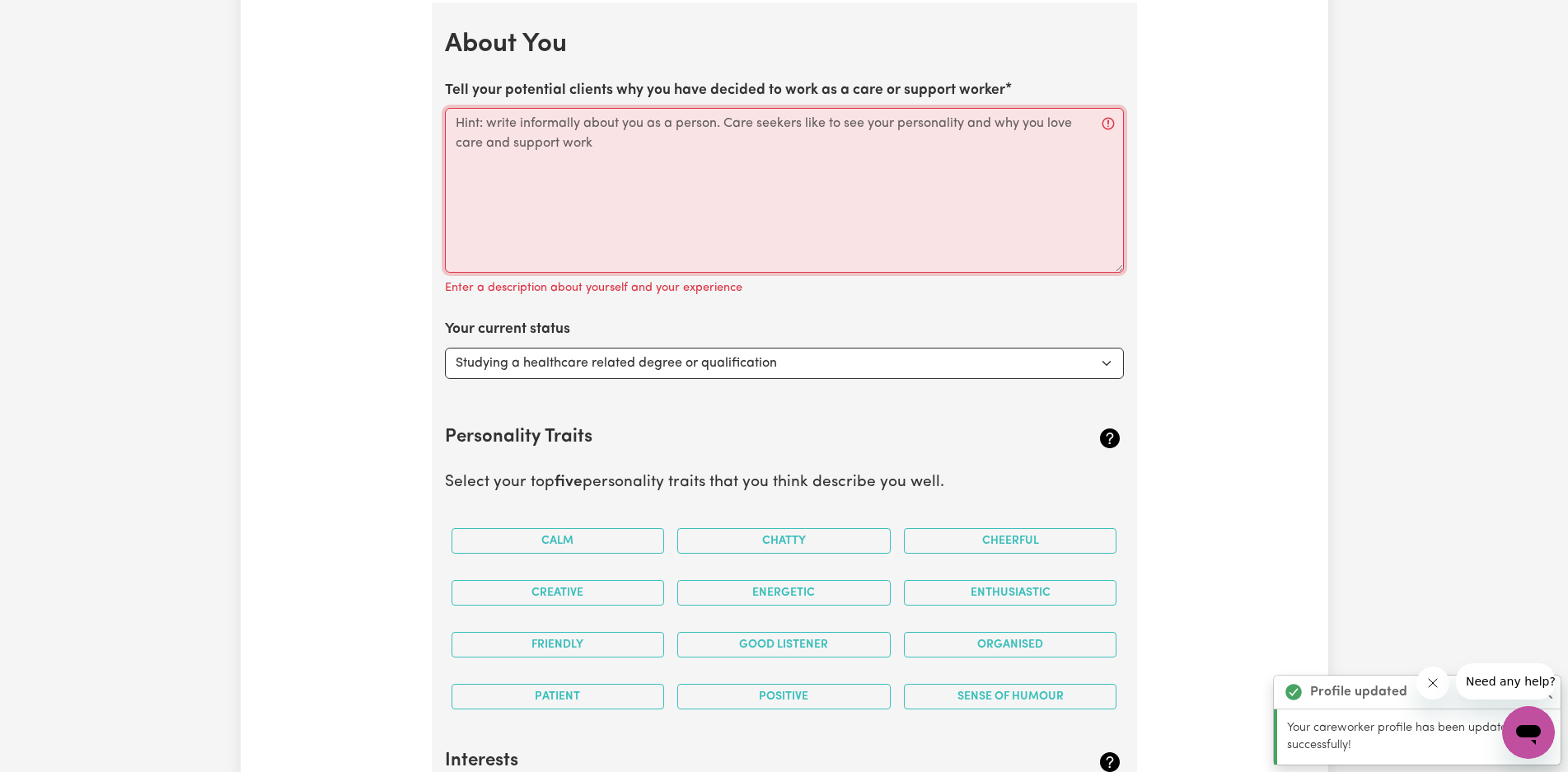
click at [489, 126] on textarea "Tell your potential clients why you have decided to work as a care or support w…" at bounding box center [784, 190] width 679 height 165
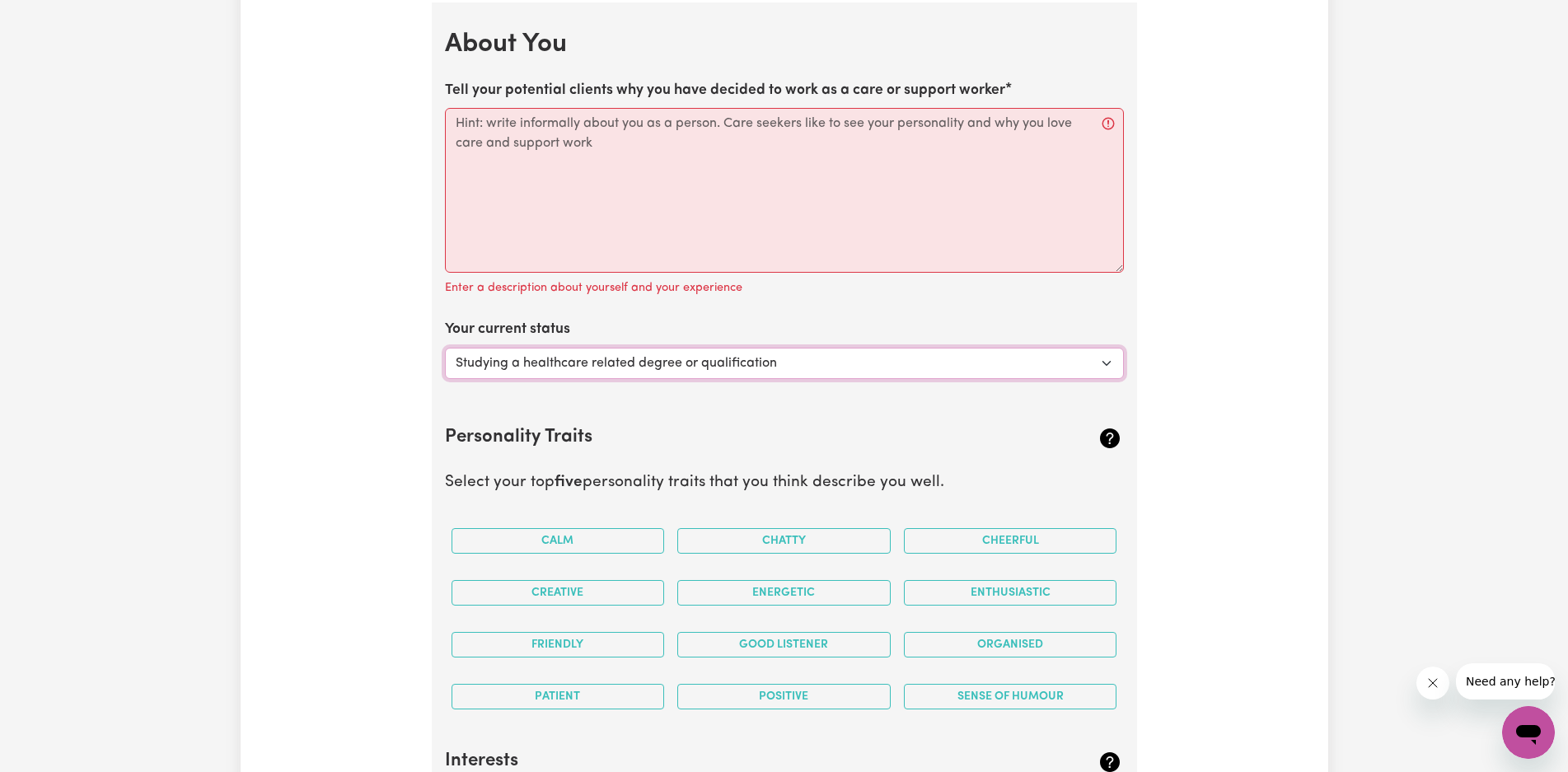
click at [1104, 359] on select "Select... Studying a healthcare related degree or qualification Studying a non-…" at bounding box center [784, 363] width 679 height 31
select select "Looking for extra work to fill my week and/or weekends"
click at [445, 348] on select "Select... Studying a healthcare related degree or qualification Studying a non-…" at bounding box center [784, 363] width 679 height 31
click at [514, 123] on textarea "Tell your potential clients why you have decided to work as a care or support w…" at bounding box center [784, 190] width 679 height 165
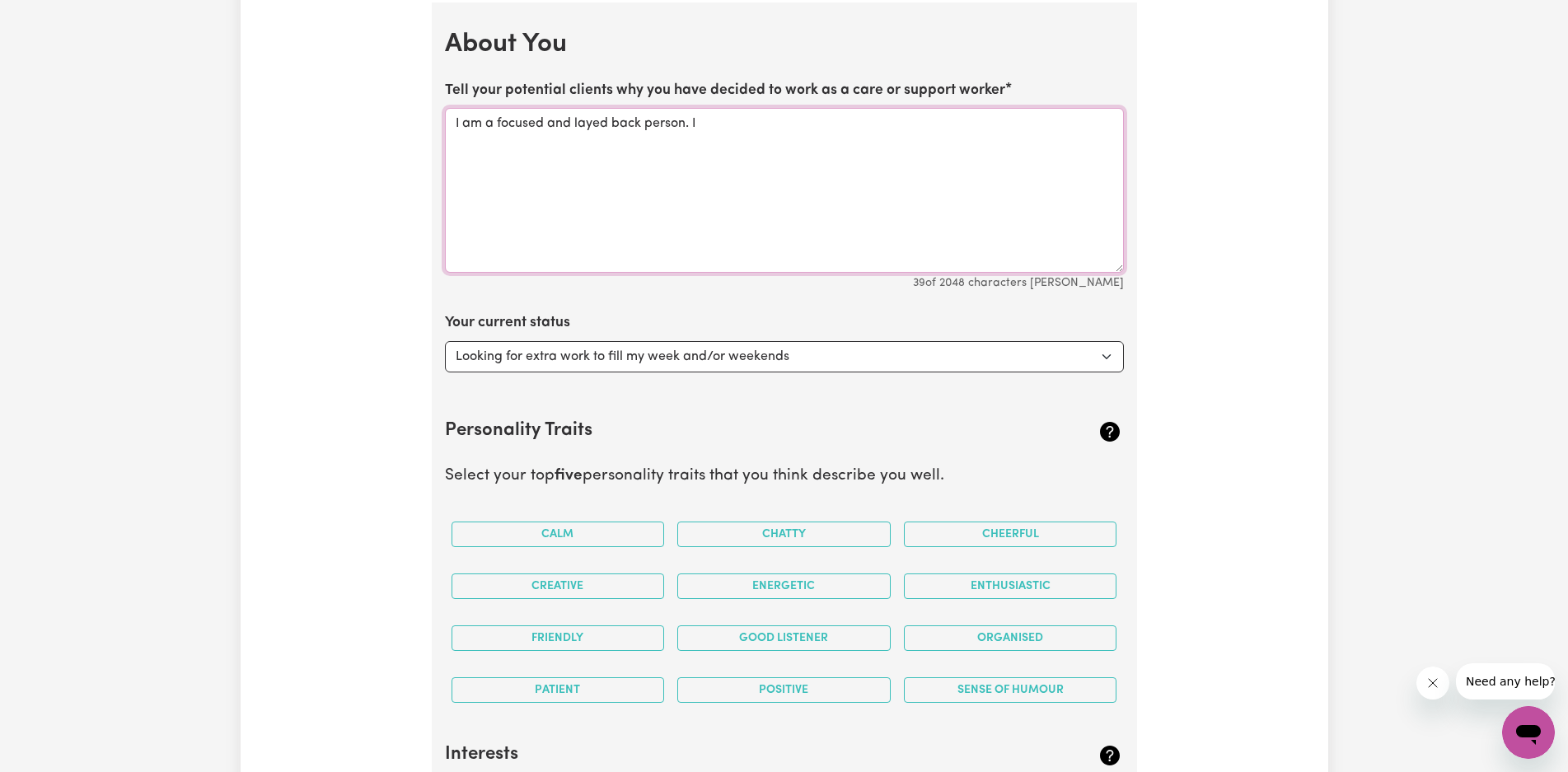
click at [608, 125] on textarea "I am a focused and layed back person. I" at bounding box center [784, 190] width 679 height 165
click at [688, 122] on textarea "I am a focused and laid back person. I" at bounding box center [784, 190] width 679 height 165
type textarea "I am a focused and laid back person. I enjoy helpi"
